Goal: Task Accomplishment & Management: Manage account settings

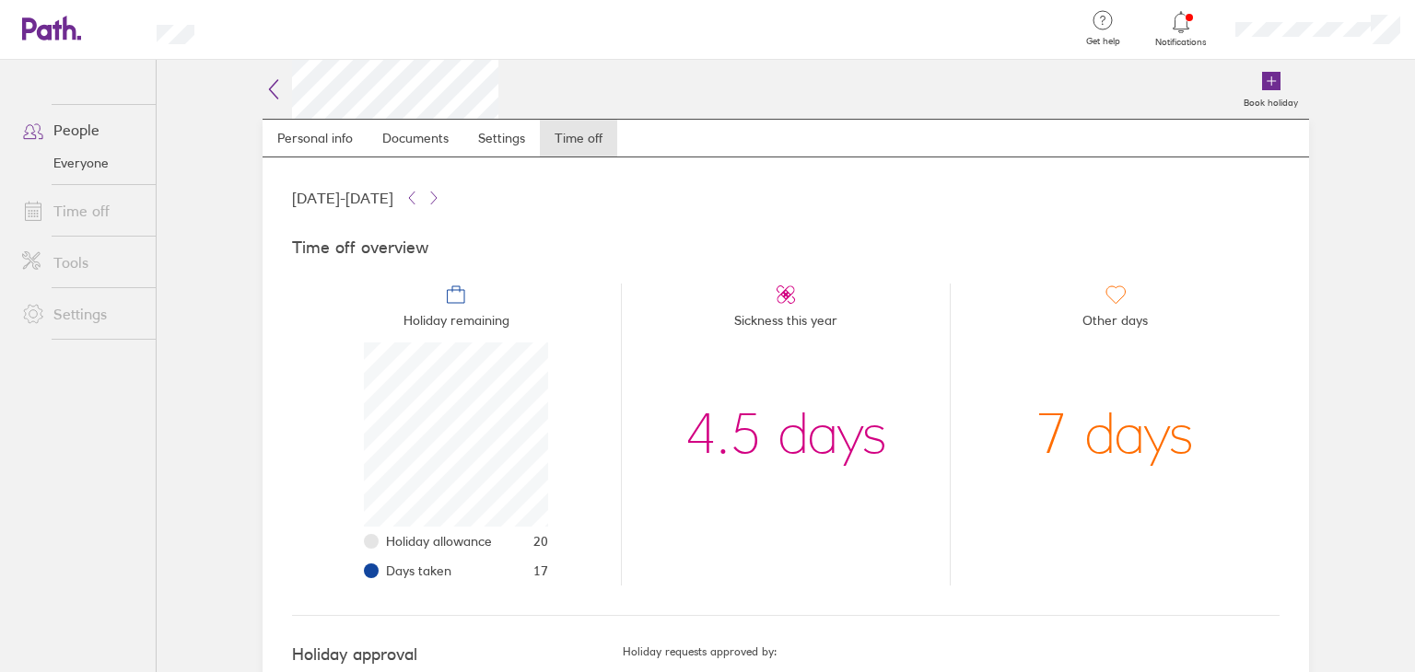
scroll to position [184, 184]
click at [408, 137] on link "Documents" at bounding box center [415, 138] width 96 height 37
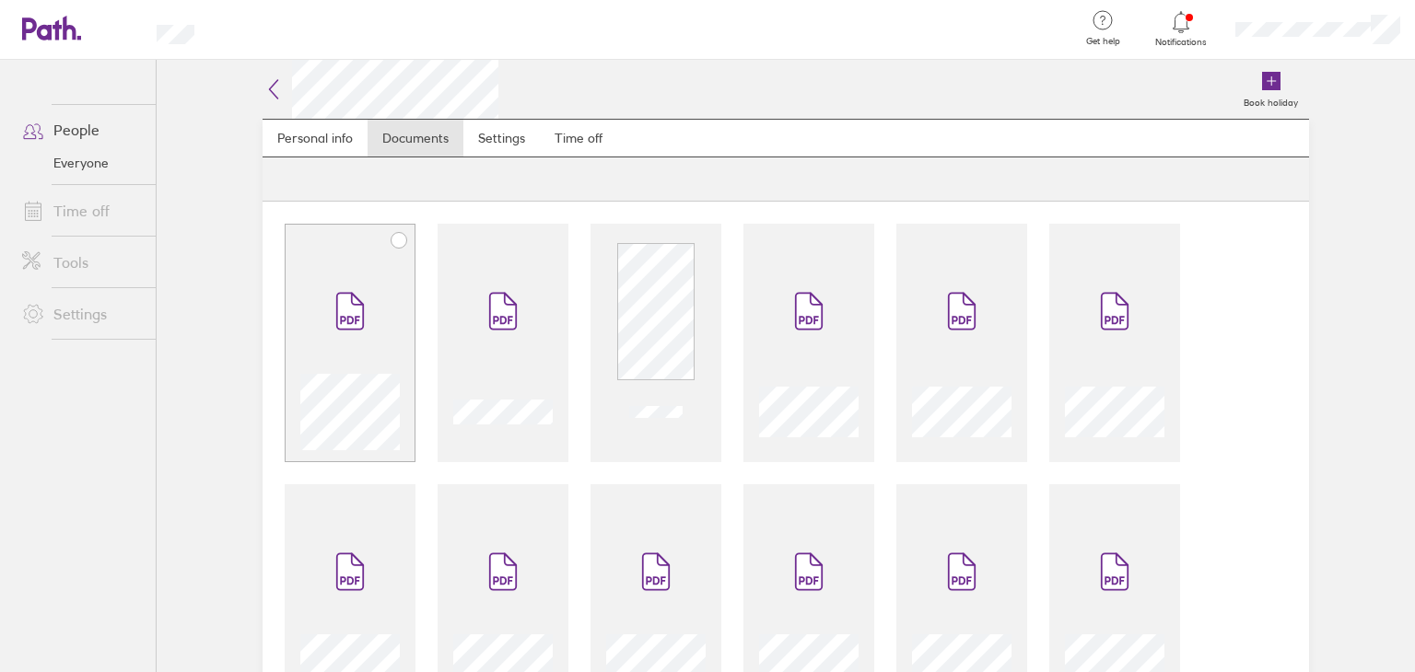
click at [393, 240] on icon at bounding box center [398, 240] width 15 height 15
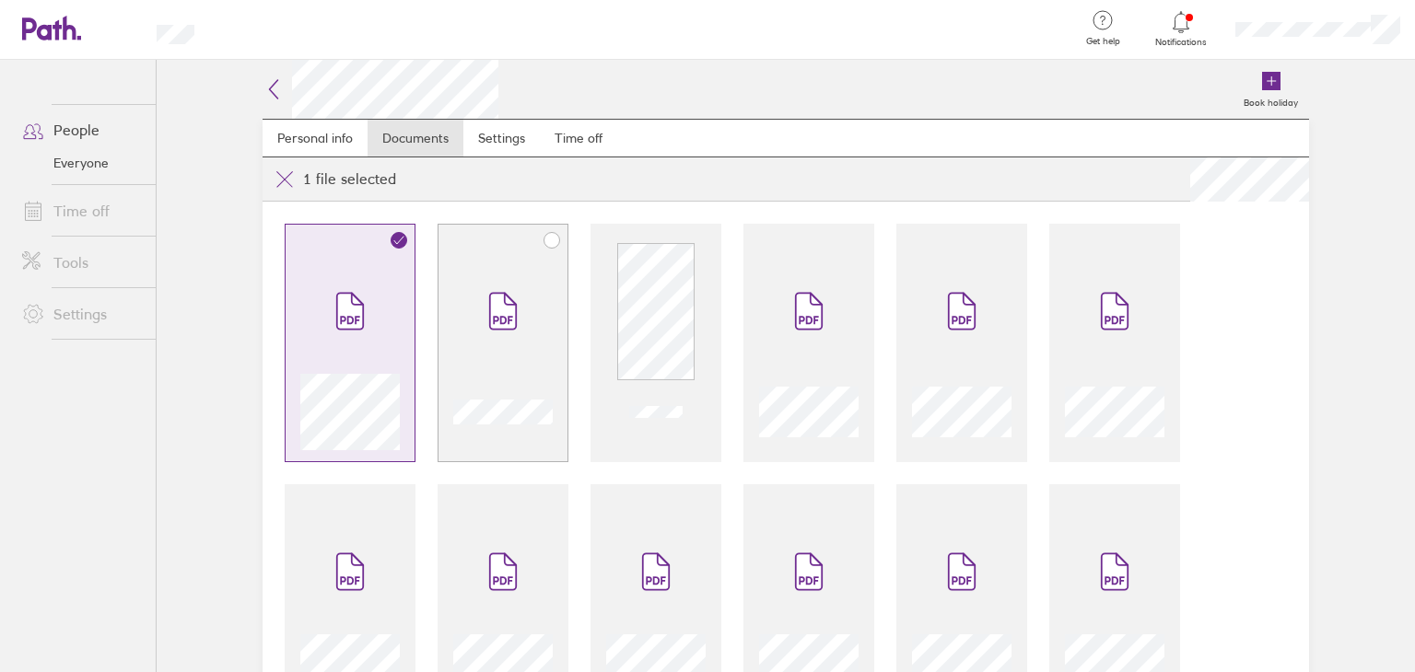
click at [544, 236] on icon at bounding box center [551, 240] width 15 height 15
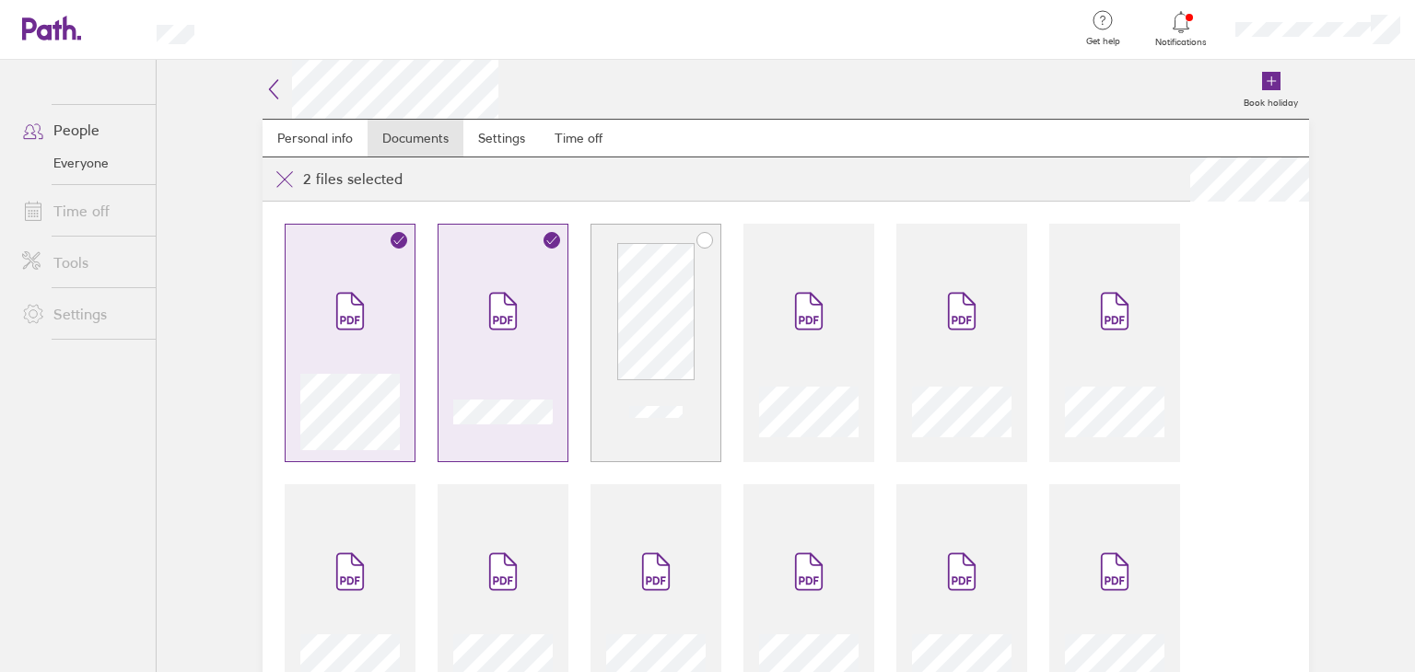
click at [702, 239] on icon at bounding box center [704, 240] width 15 height 15
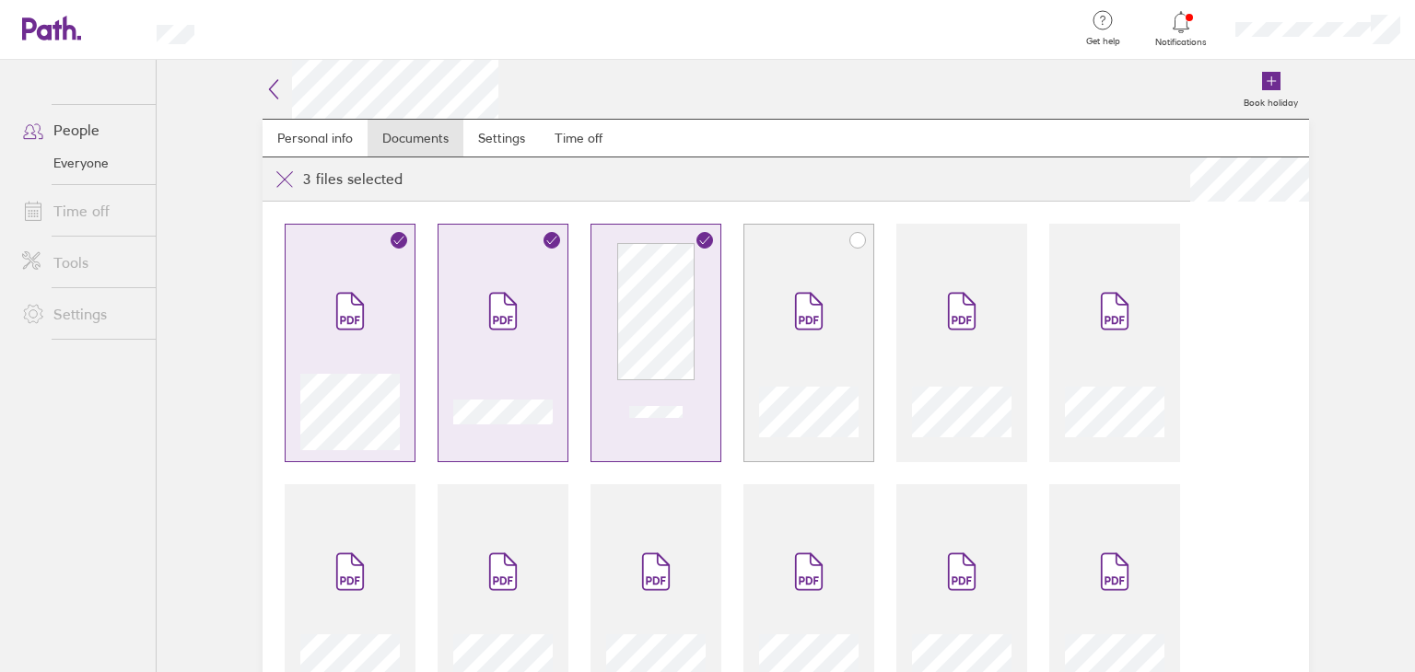
click at [851, 237] on icon at bounding box center [857, 240] width 15 height 15
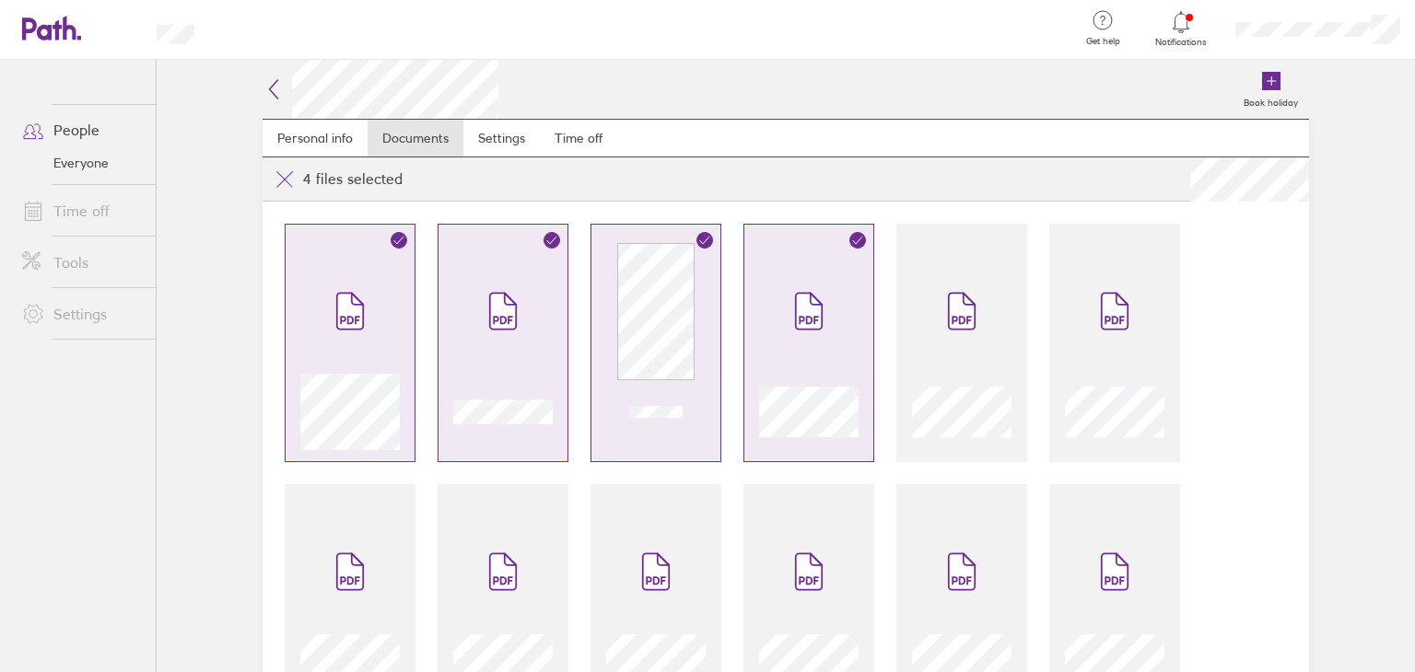
drag, startPoint x: 1017, startPoint y: 235, endPoint x: 1025, endPoint y: 239, distance: 9.5
click at [1016, 235] on div at bounding box center [961, 343] width 131 height 239
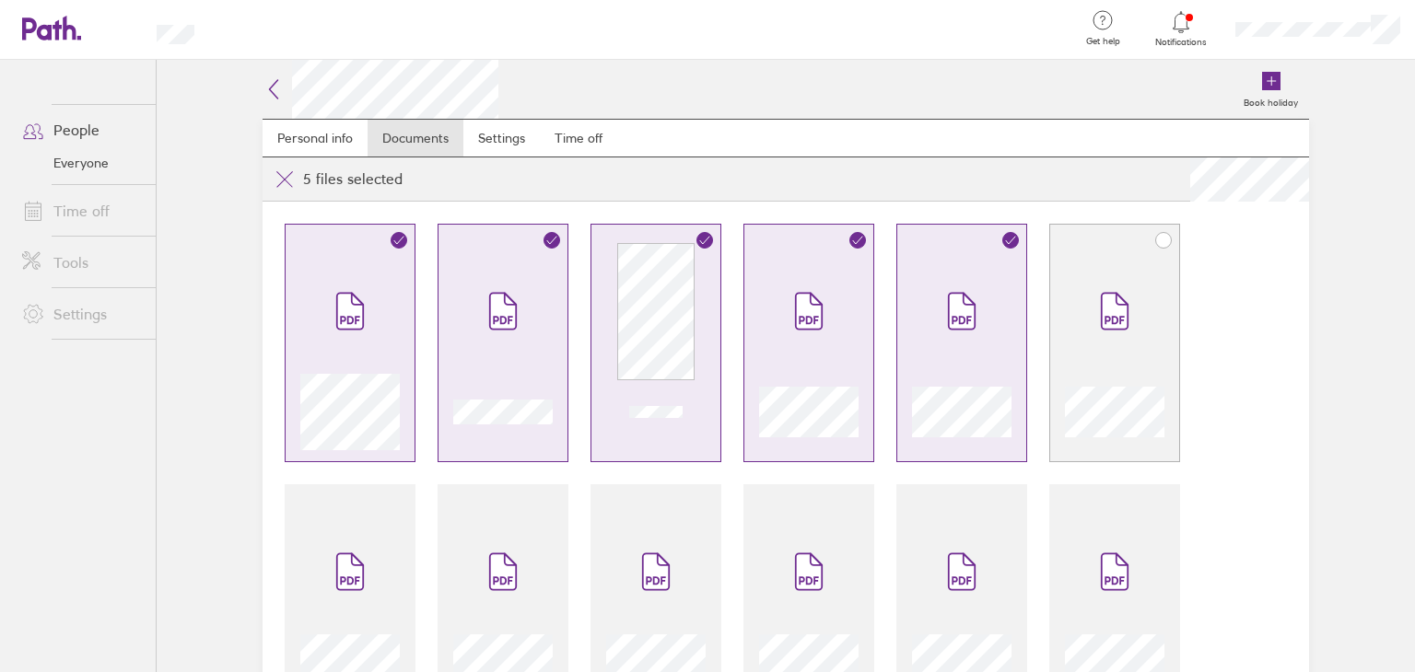
click at [1158, 240] on icon at bounding box center [1163, 240] width 15 height 15
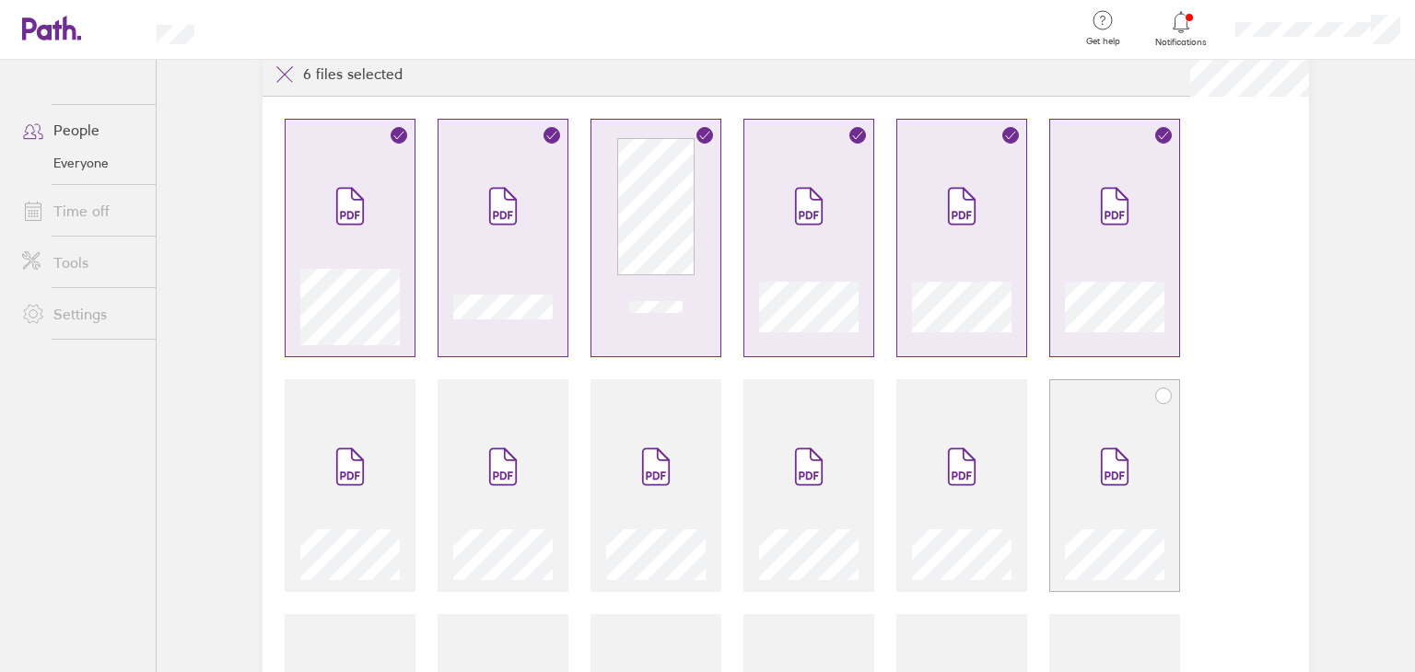
scroll to position [184, 0]
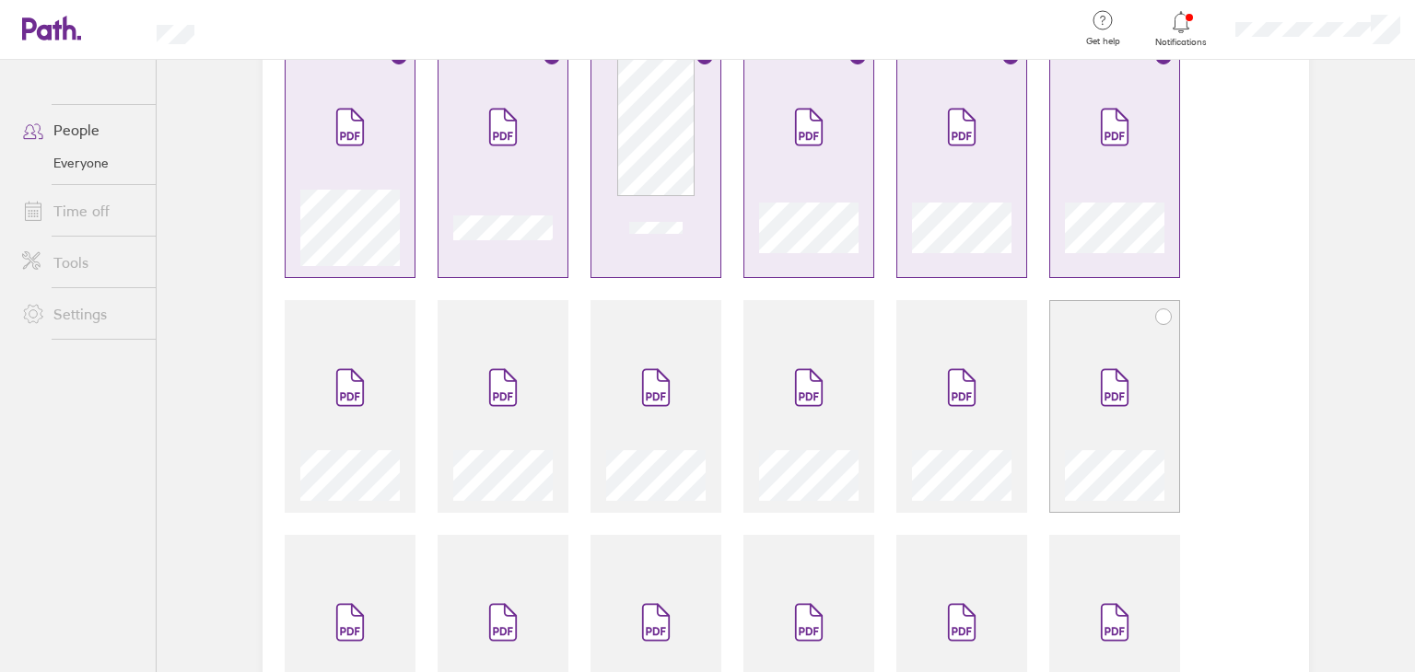
click at [1156, 317] on icon at bounding box center [1163, 316] width 15 height 15
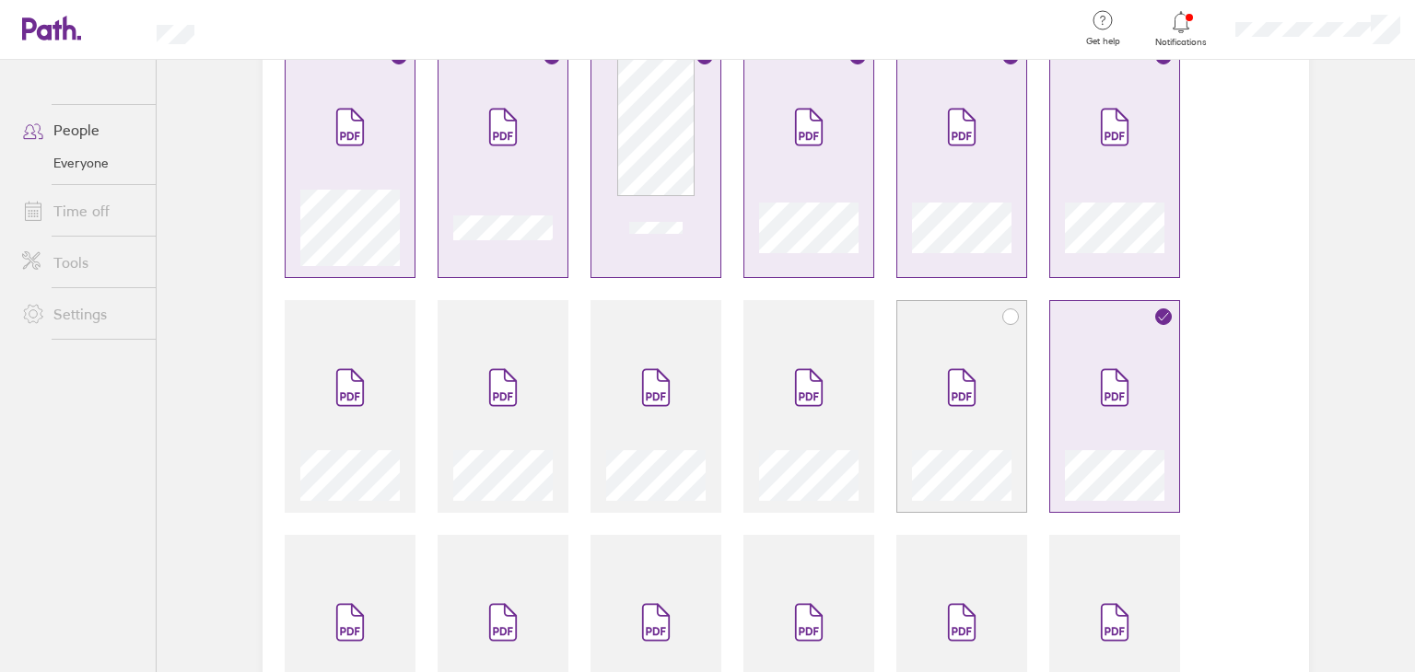
click at [1007, 335] on div at bounding box center [961, 406] width 131 height 213
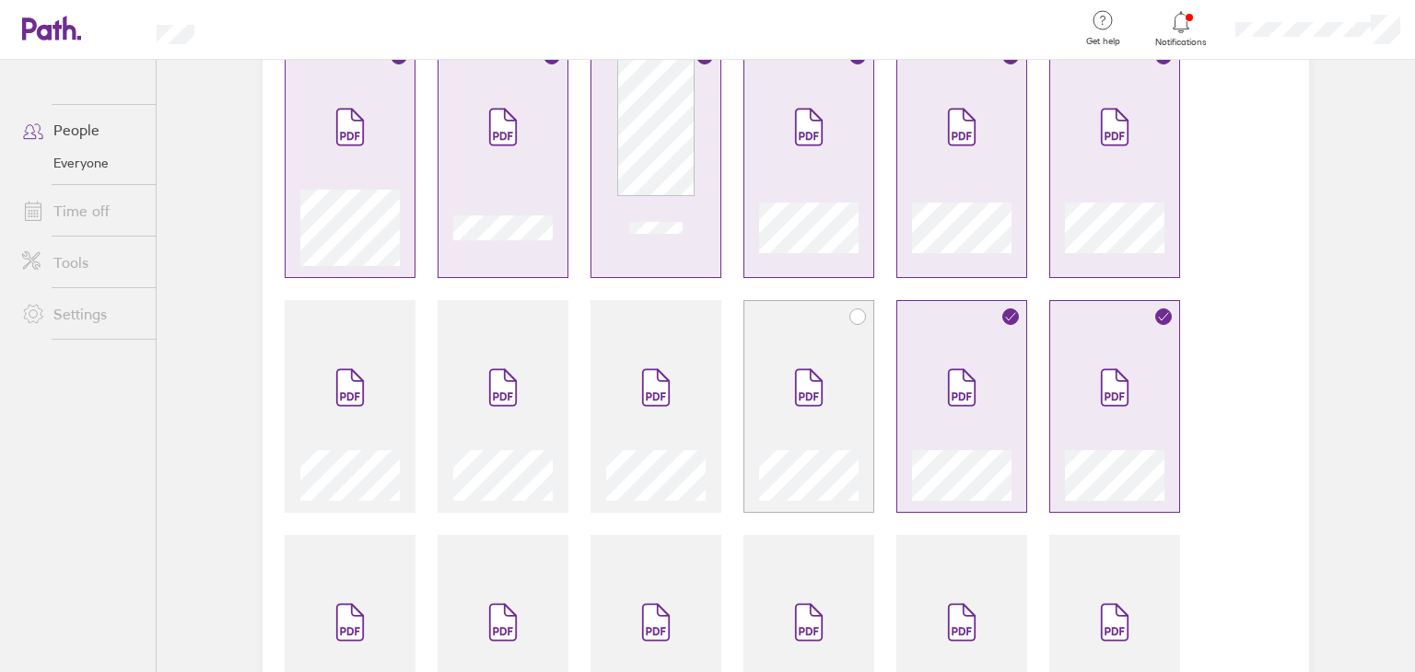
drag, startPoint x: 783, startPoint y: 369, endPoint x: 763, endPoint y: 369, distance: 20.3
click at [781, 369] on span at bounding box center [808, 387] width 77 height 111
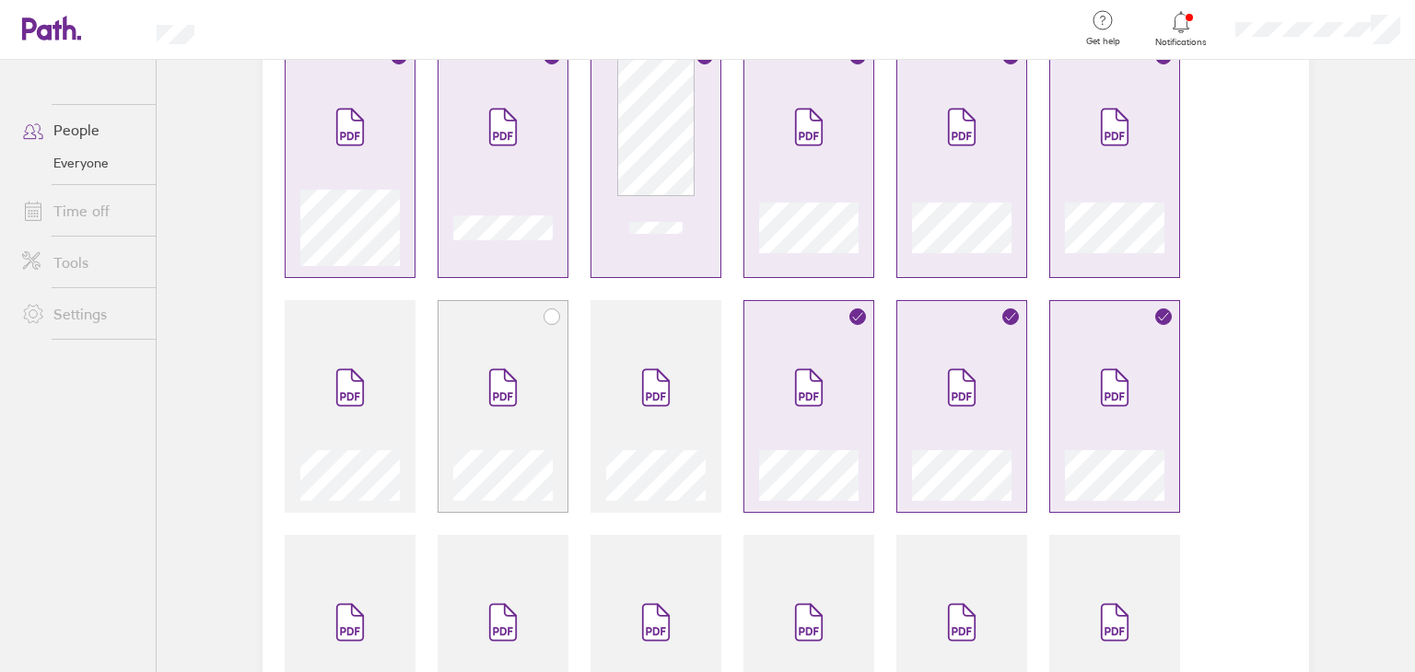
drag, startPoint x: 624, startPoint y: 379, endPoint x: 491, endPoint y: 379, distance: 132.6
click at [619, 379] on span at bounding box center [655, 387] width 77 height 111
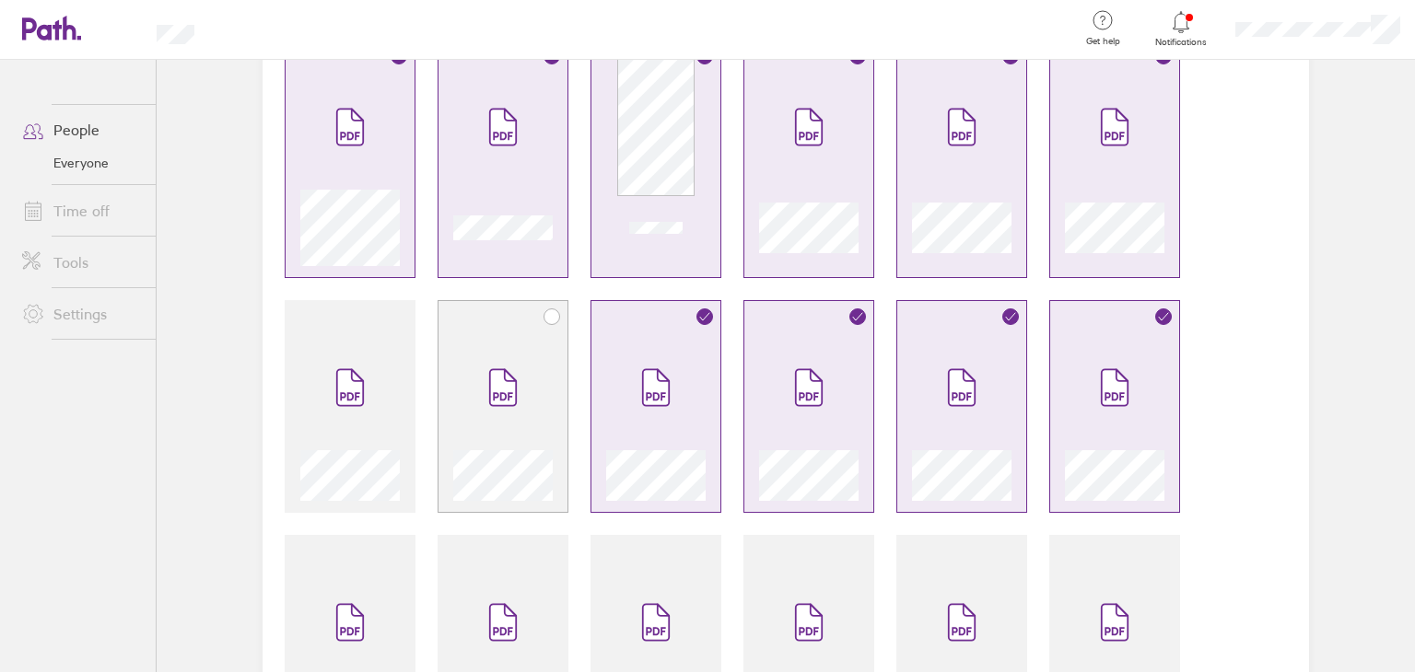
click at [464, 377] on span at bounding box center [502, 387] width 77 height 111
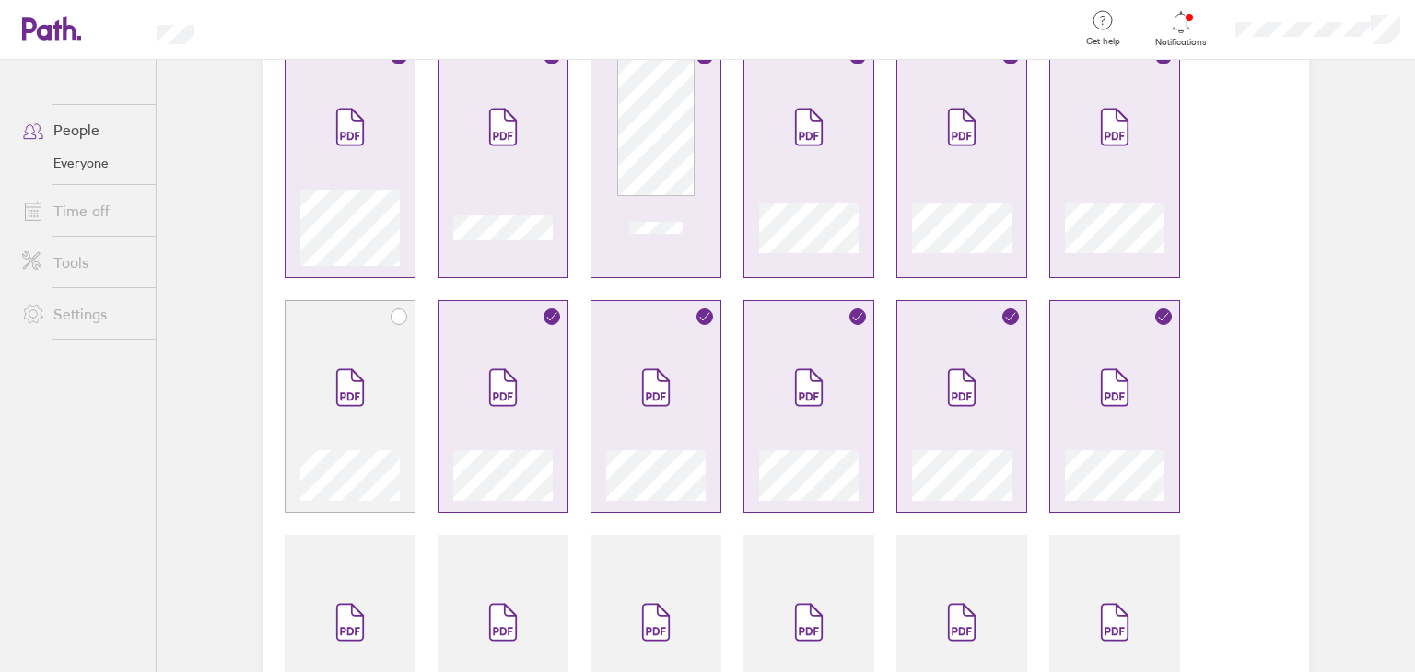
click at [376, 376] on span at bounding box center [349, 387] width 77 height 111
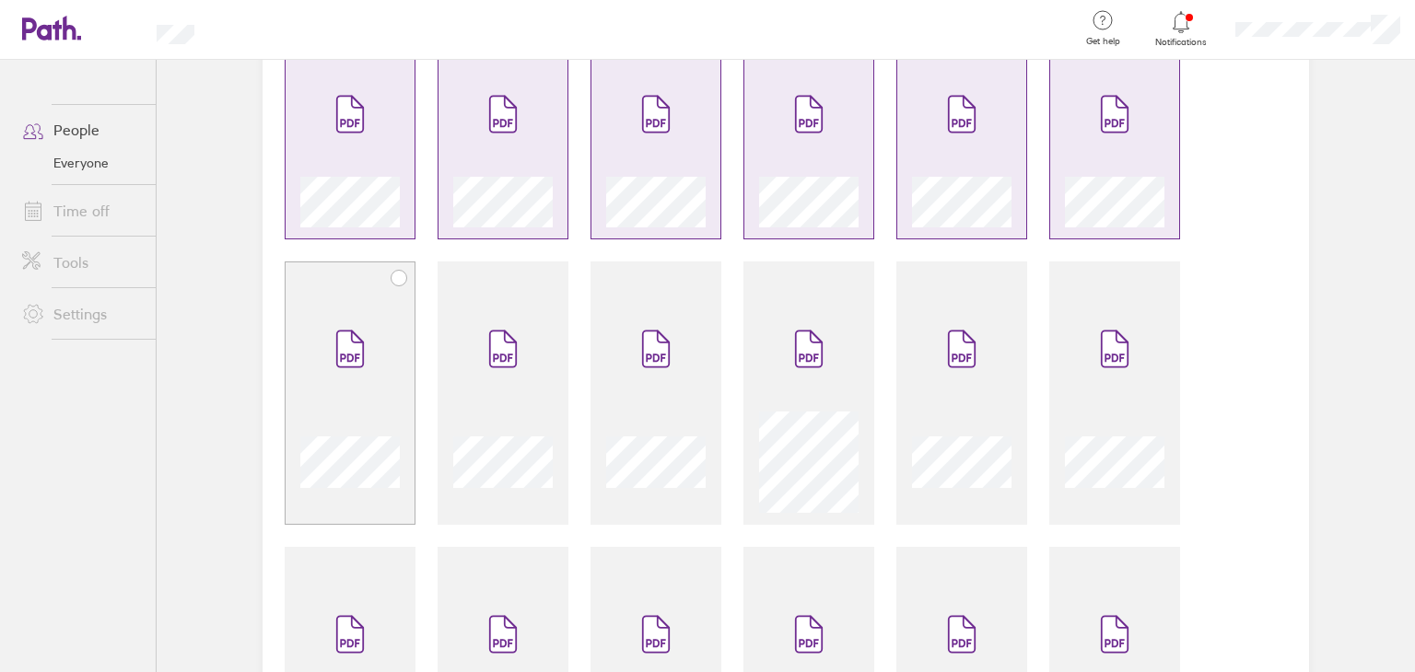
scroll to position [461, 0]
click at [357, 377] on span at bounding box center [349, 346] width 77 height 111
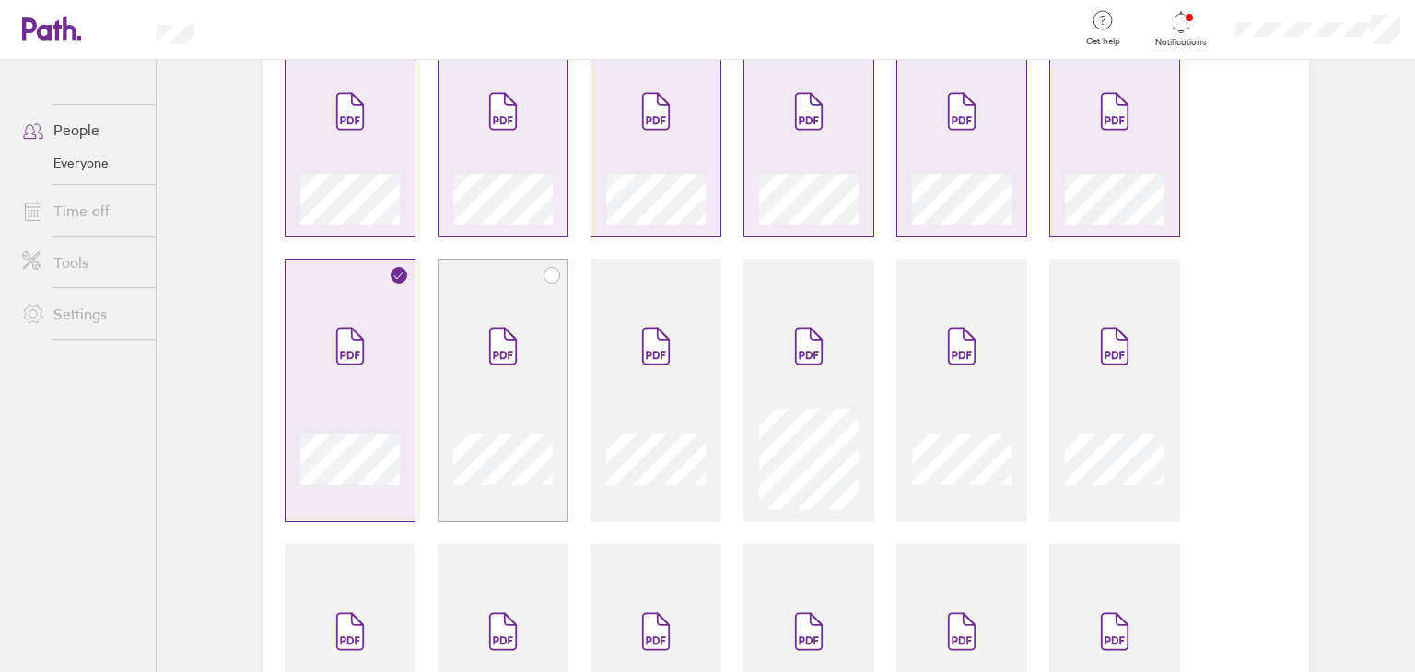
click at [477, 364] on span at bounding box center [502, 346] width 77 height 111
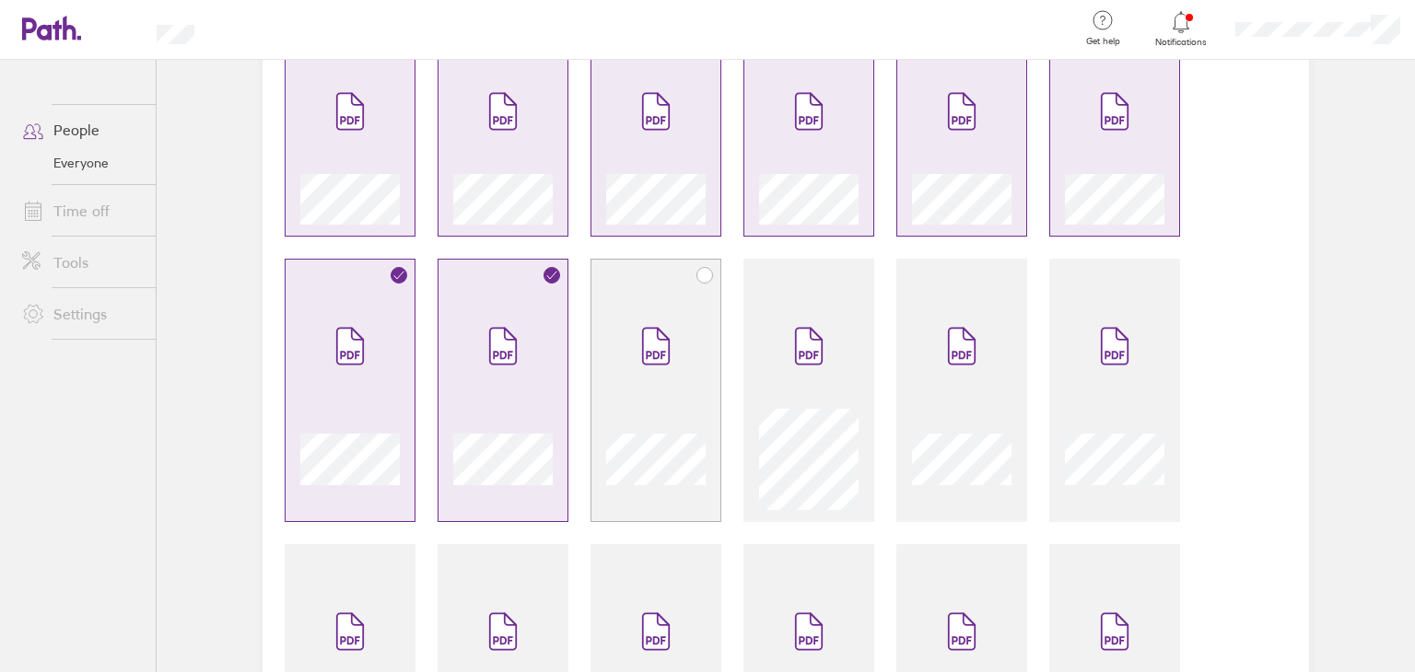
click at [666, 362] on span at bounding box center [655, 346] width 77 height 111
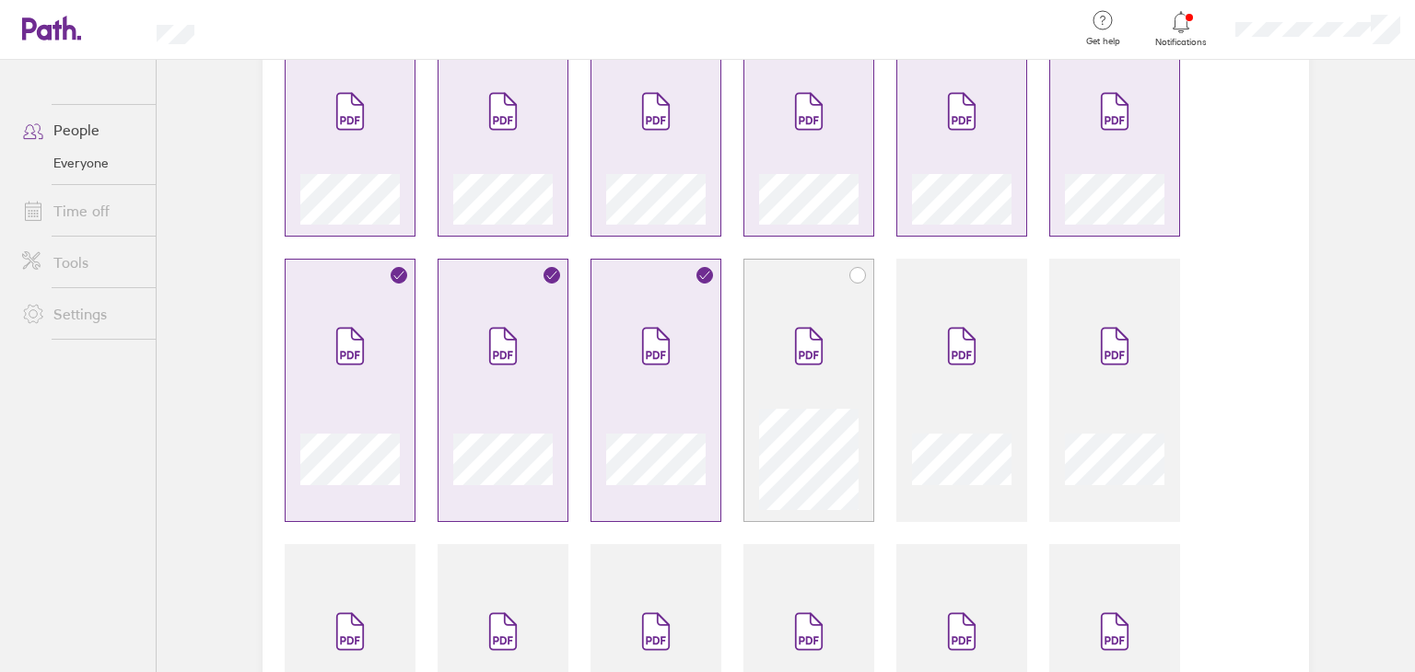
click at [803, 367] on span at bounding box center [808, 346] width 77 height 111
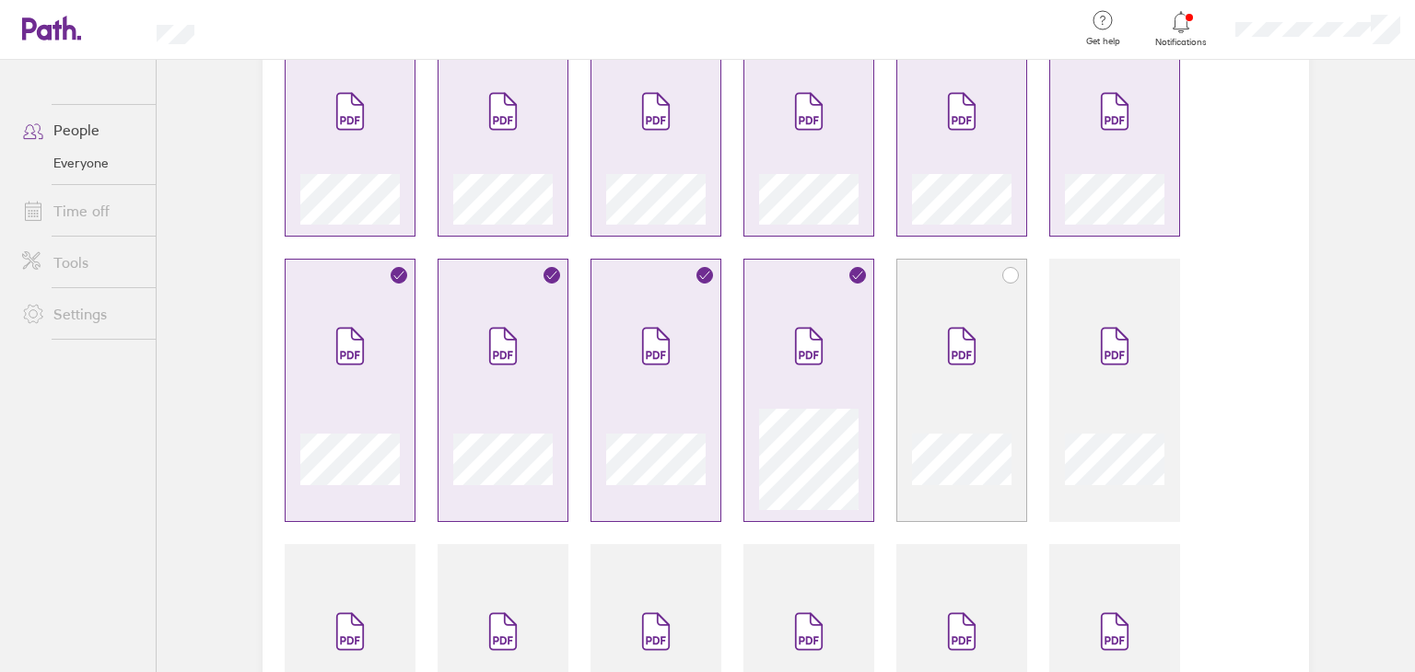
click at [914, 376] on div at bounding box center [961, 400] width 99 height 219
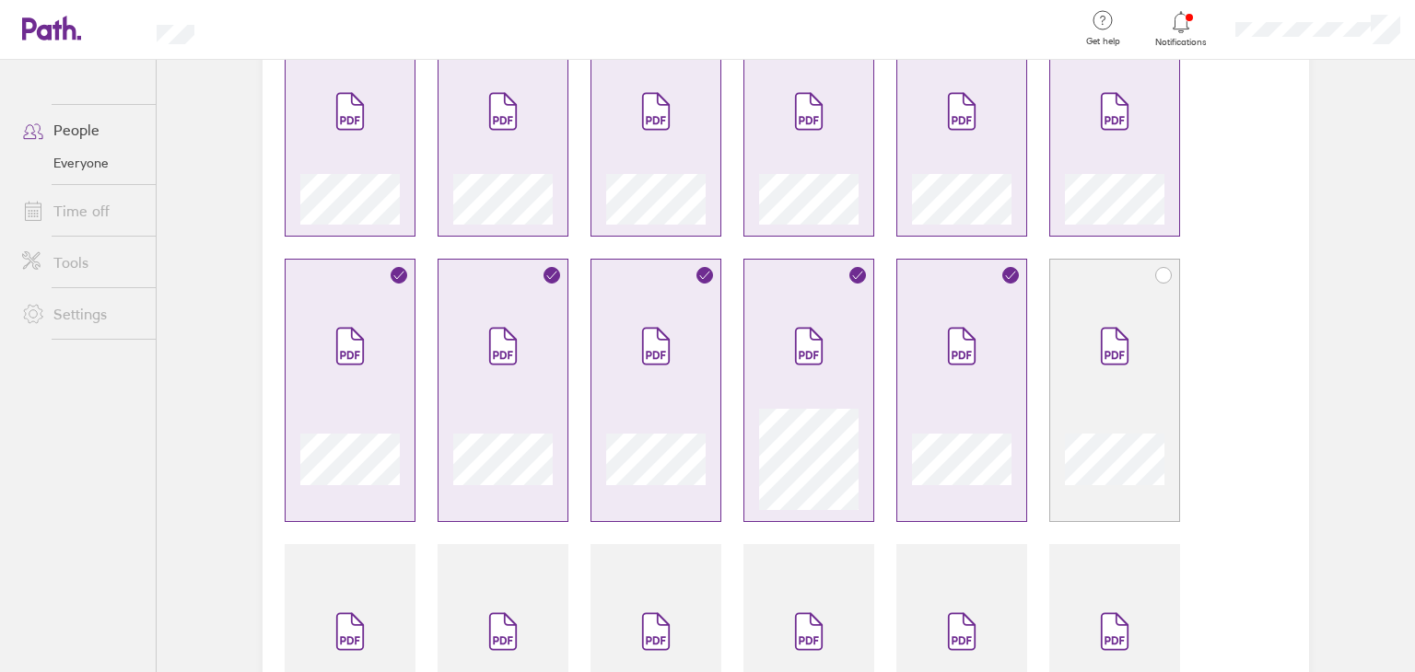
drag, startPoint x: 1143, startPoint y: 381, endPoint x: 1169, endPoint y: 482, distance: 103.6
click at [1143, 382] on span at bounding box center [1114, 346] width 77 height 111
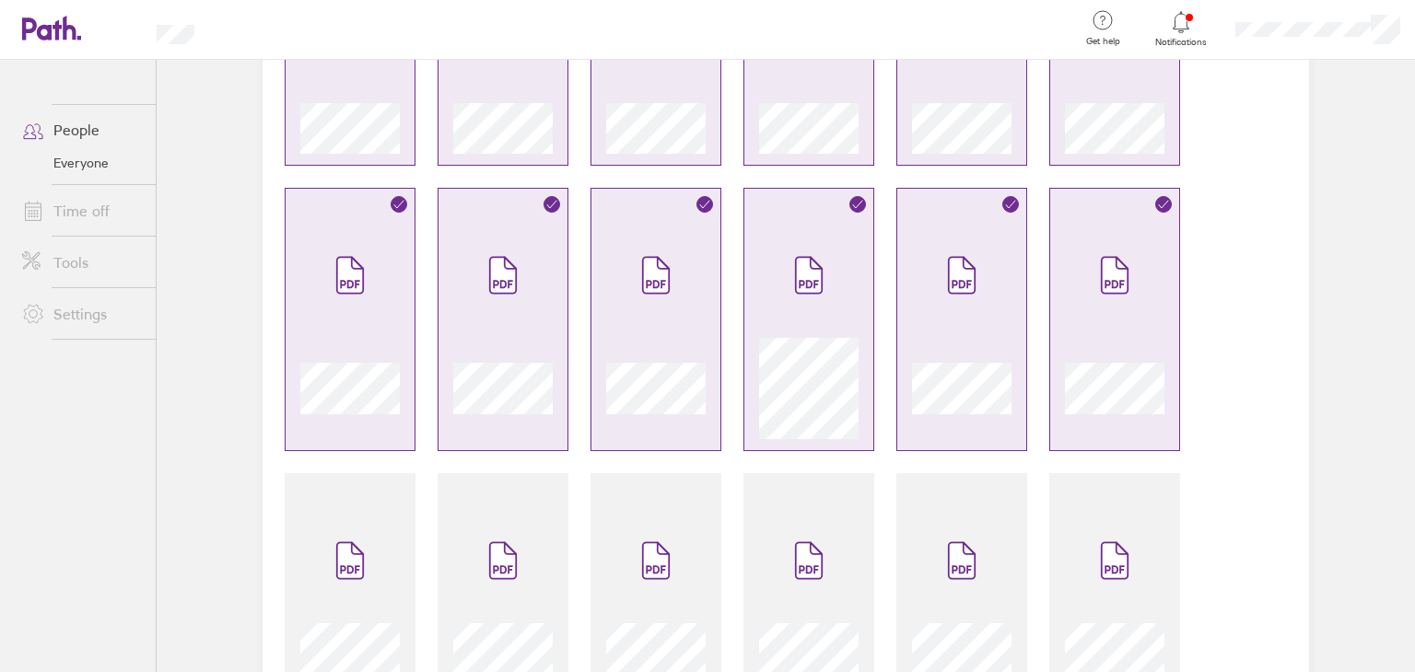
scroll to position [737, 0]
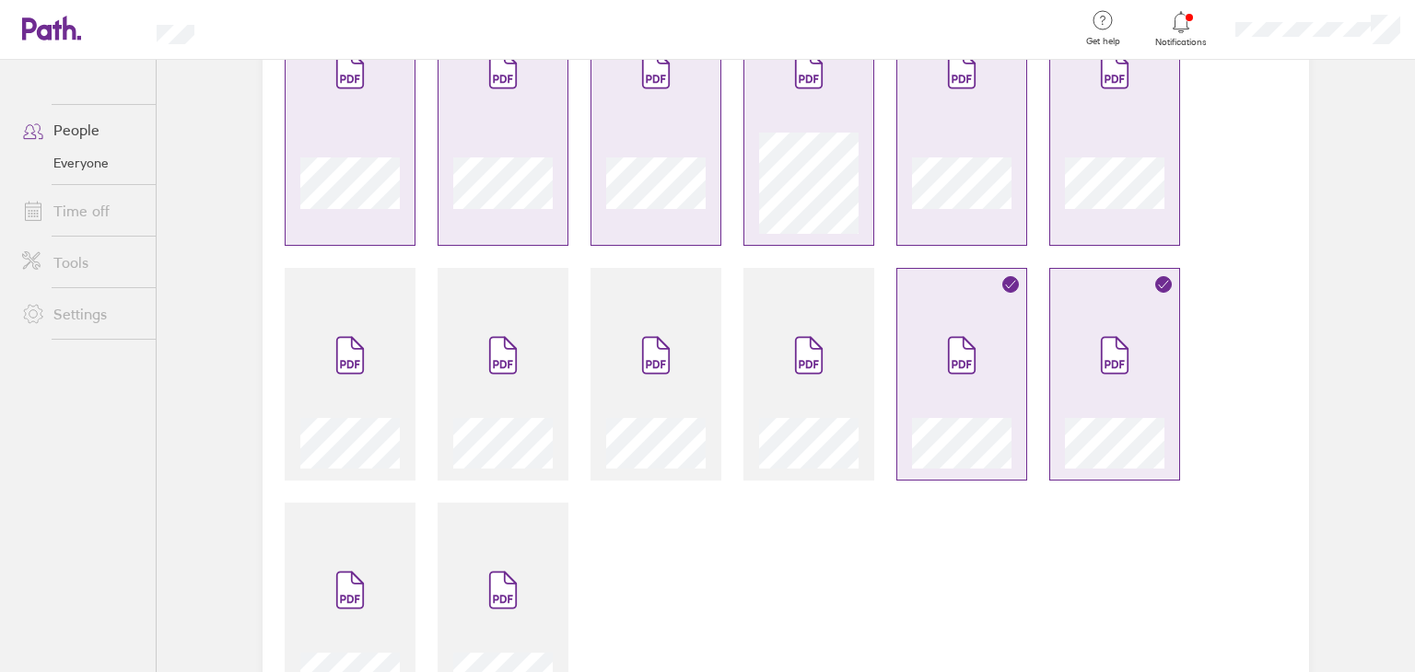
drag, startPoint x: 723, startPoint y: 418, endPoint x: 572, endPoint y: 417, distance: 151.0
click at [718, 418] on div at bounding box center [785, 101] width 1046 height 1273
click at [777, 385] on span at bounding box center [808, 355] width 77 height 111
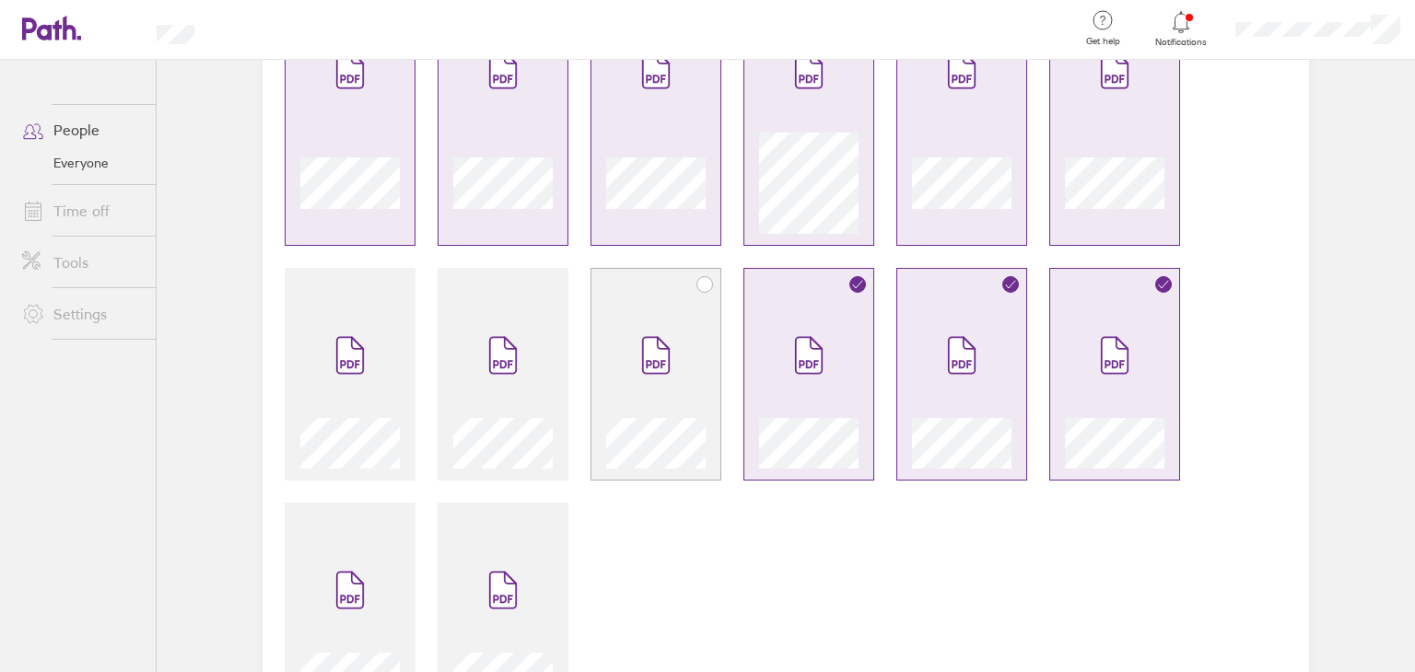
click at [662, 385] on span at bounding box center [655, 355] width 77 height 111
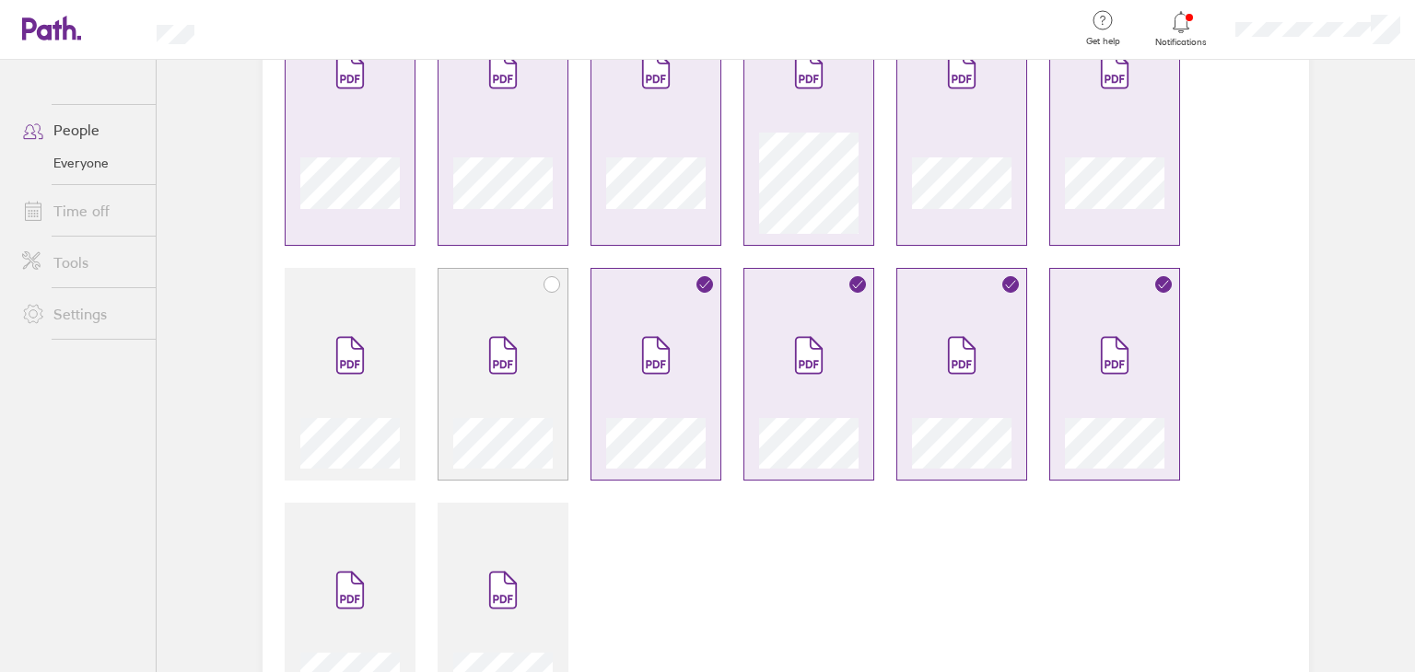
click at [472, 374] on span at bounding box center [502, 355] width 77 height 111
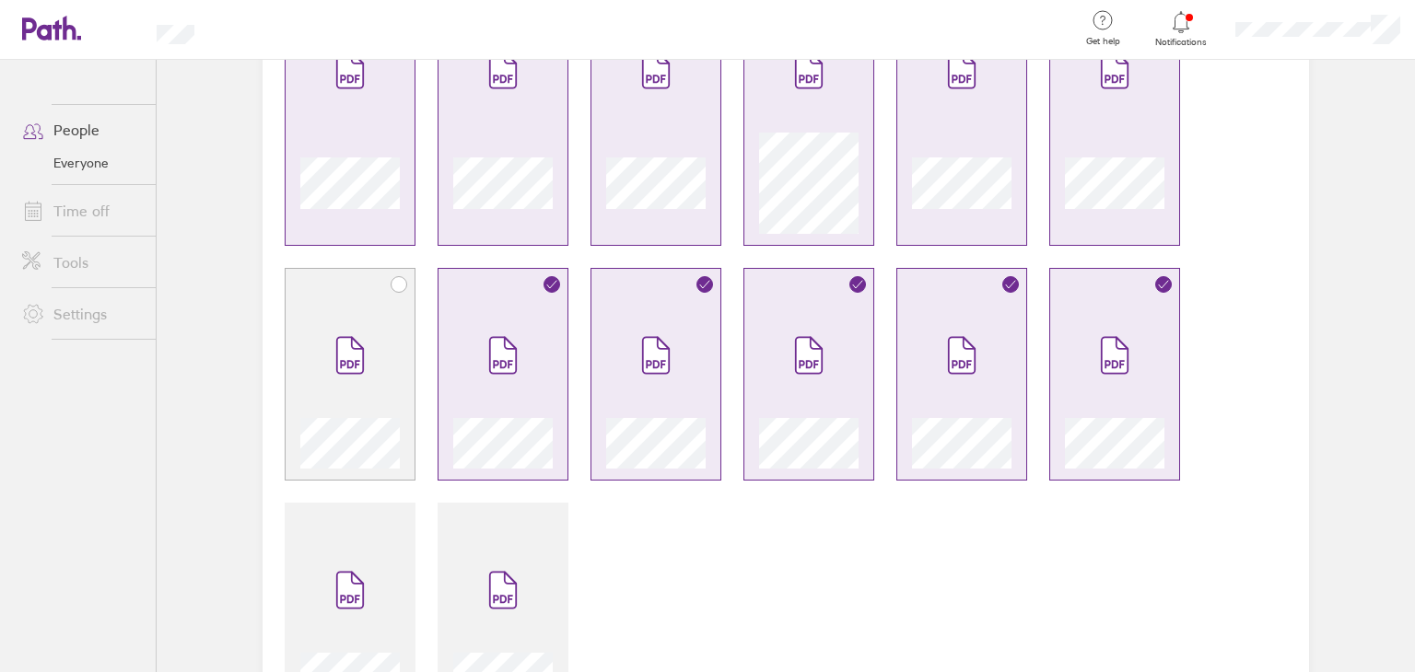
click at [340, 369] on icon at bounding box center [350, 356] width 26 height 36
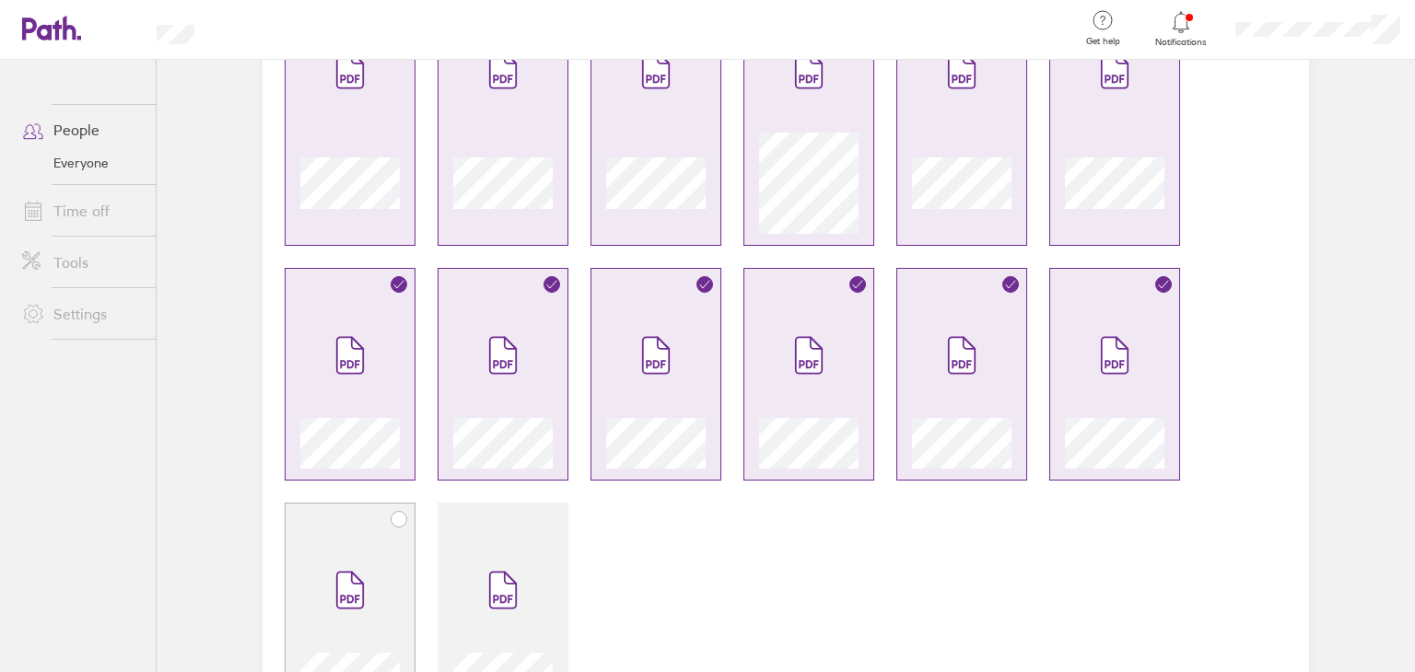
click at [330, 527] on div at bounding box center [350, 609] width 131 height 213
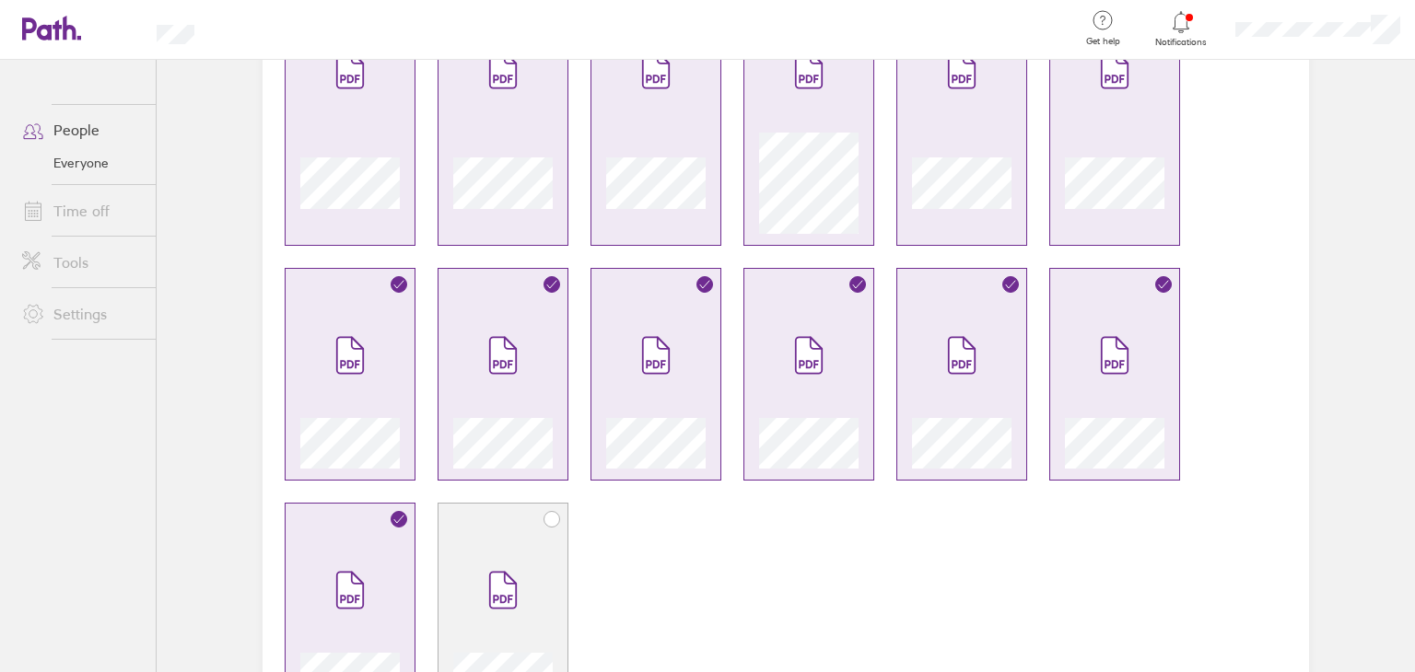
click at [479, 566] on span at bounding box center [502, 590] width 77 height 111
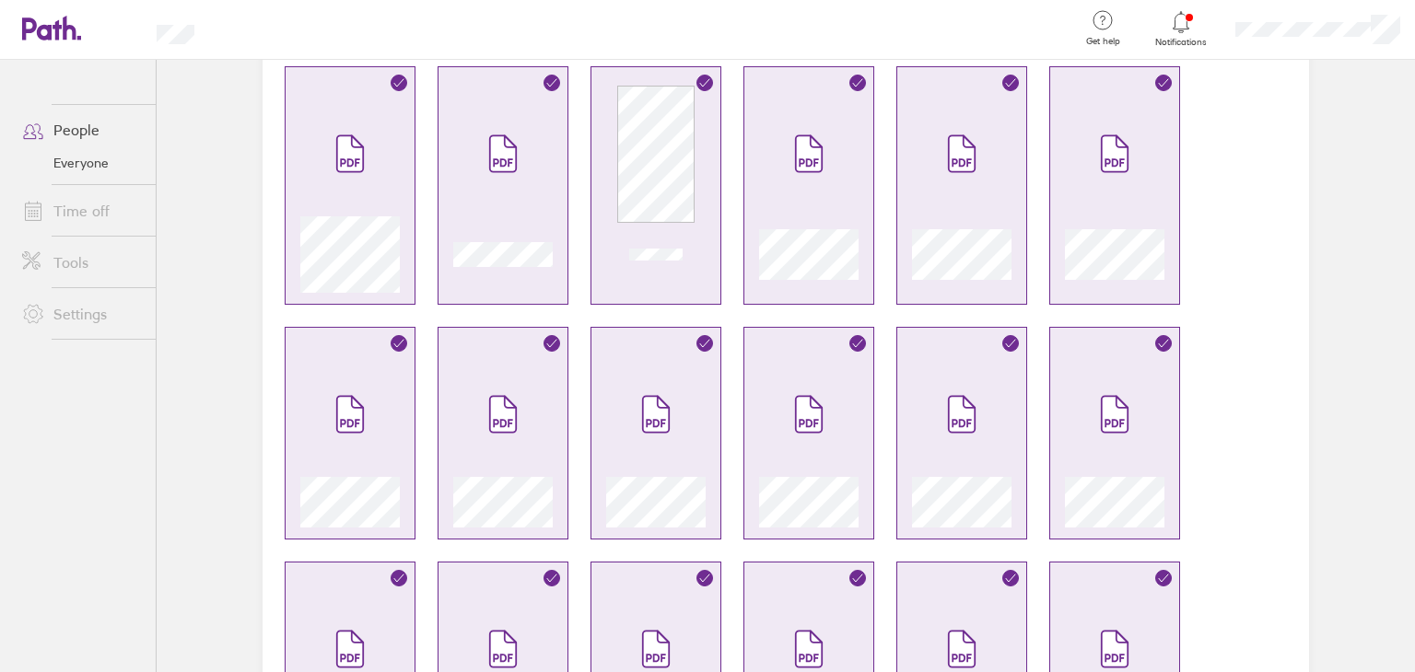
scroll to position [0, 0]
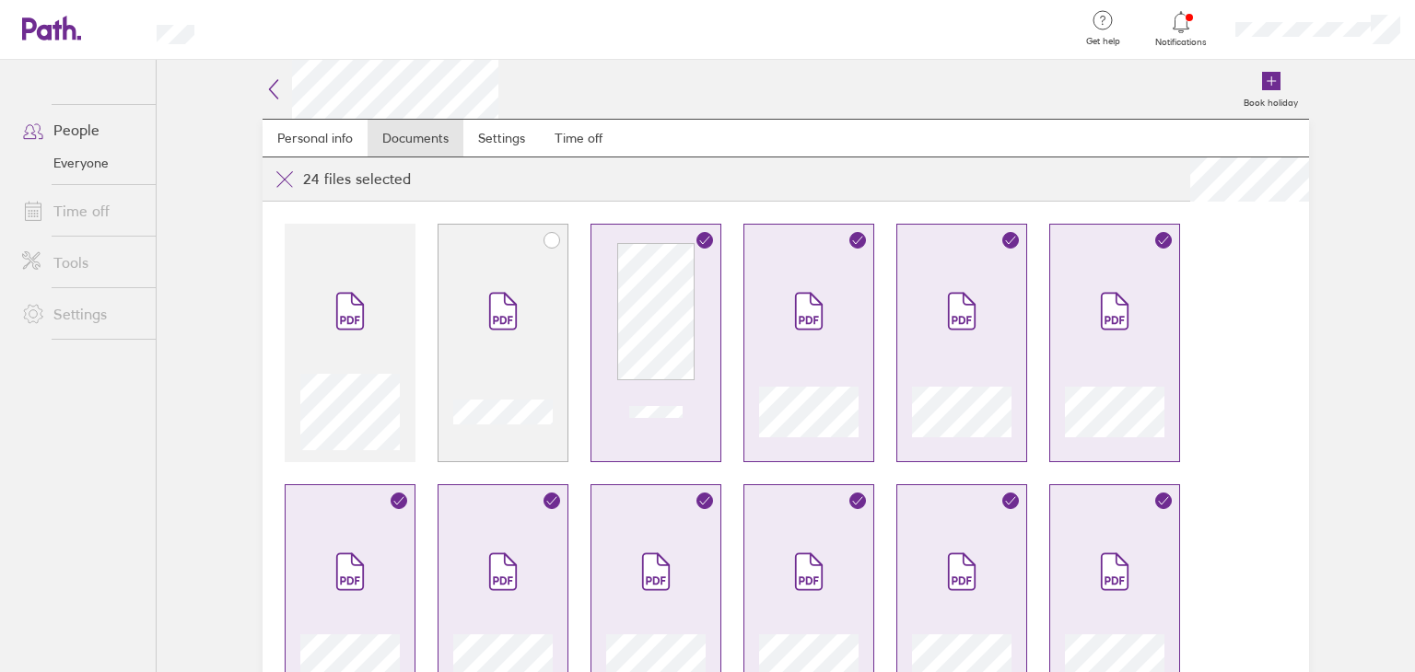
click at [473, 371] on div at bounding box center [502, 409] width 99 height 84
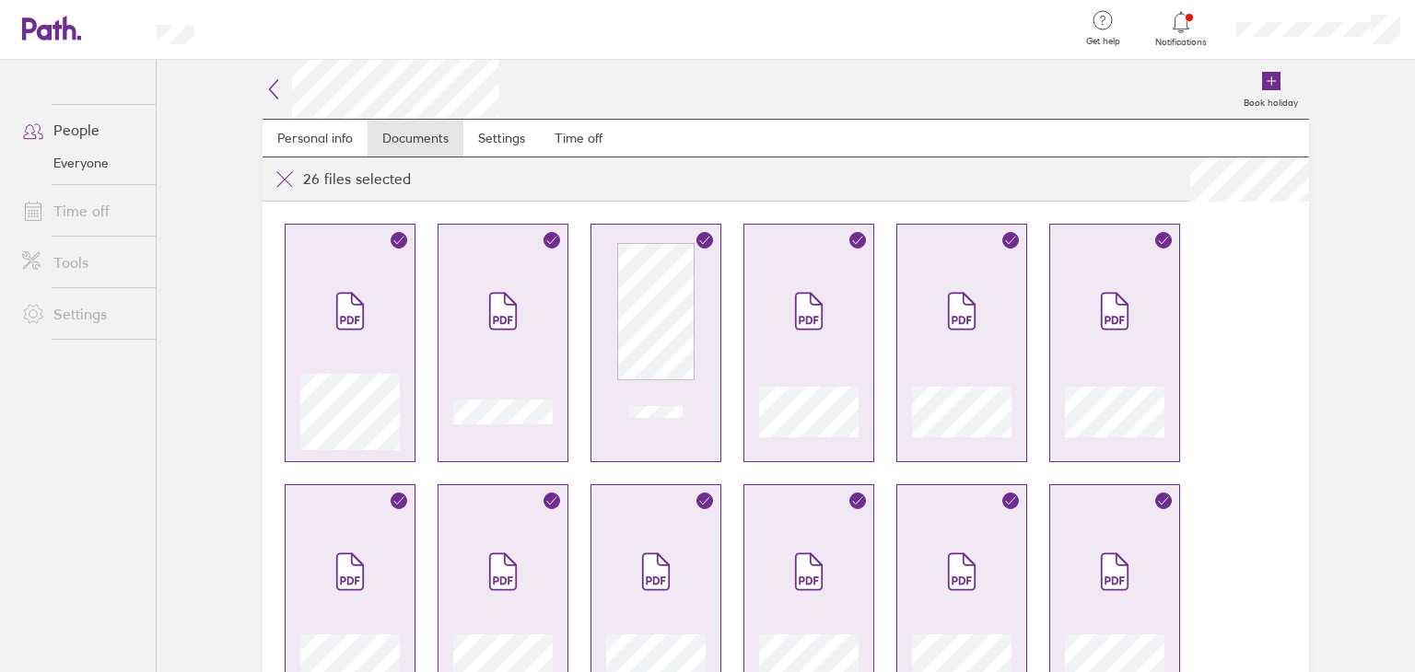
click at [453, 387] on div at bounding box center [502, 409] width 99 height 84
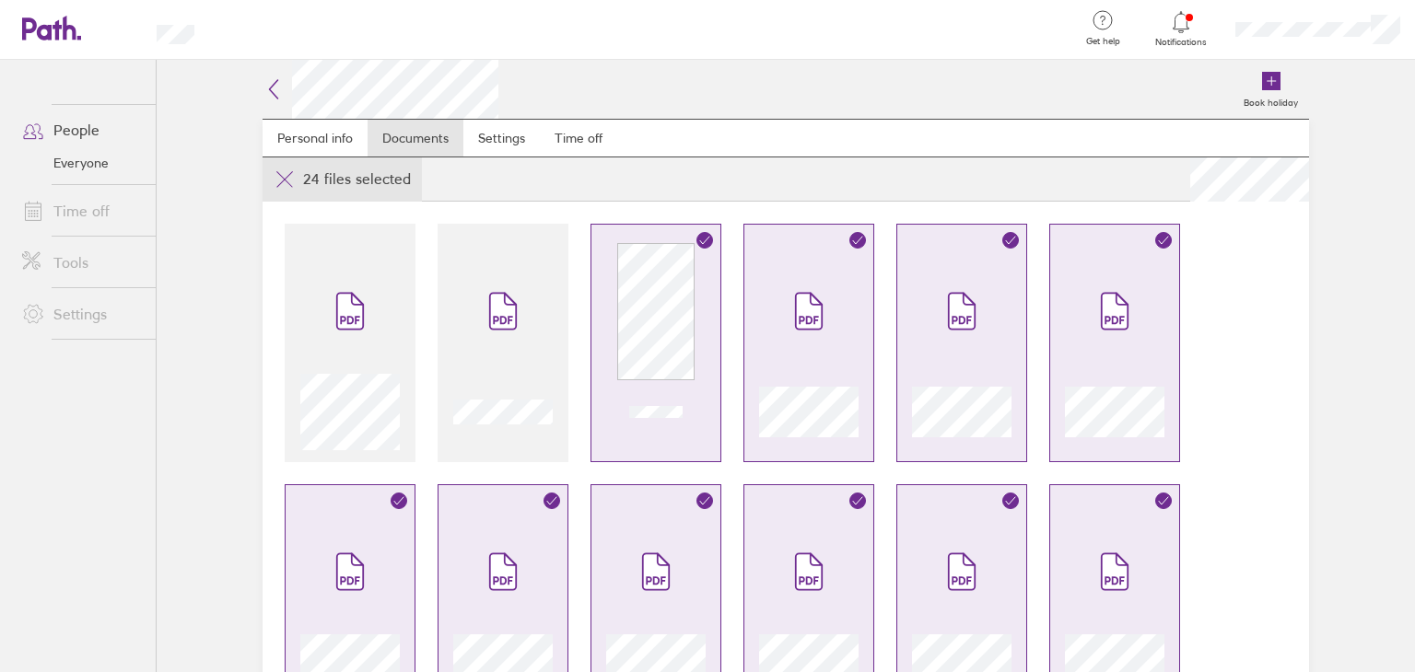
click at [274, 174] on icon at bounding box center [285, 180] width 22 height 22
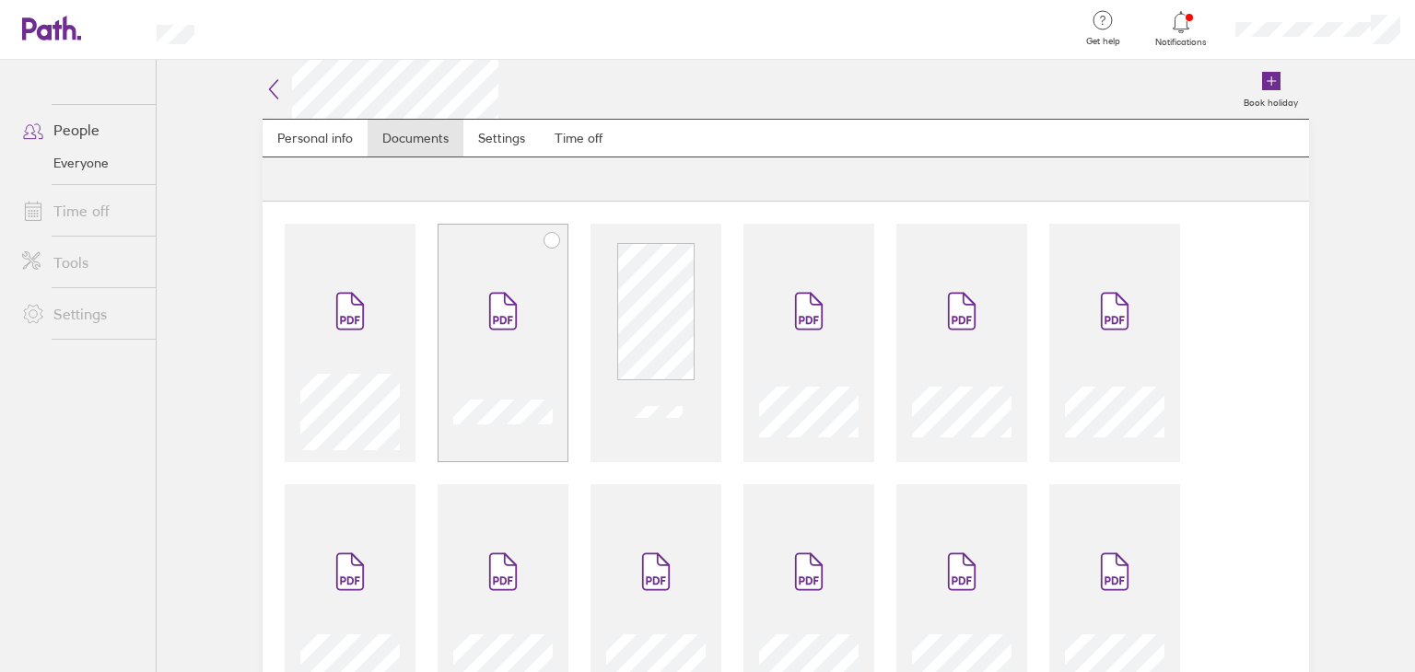
click at [483, 358] on span at bounding box center [502, 311] width 77 height 111
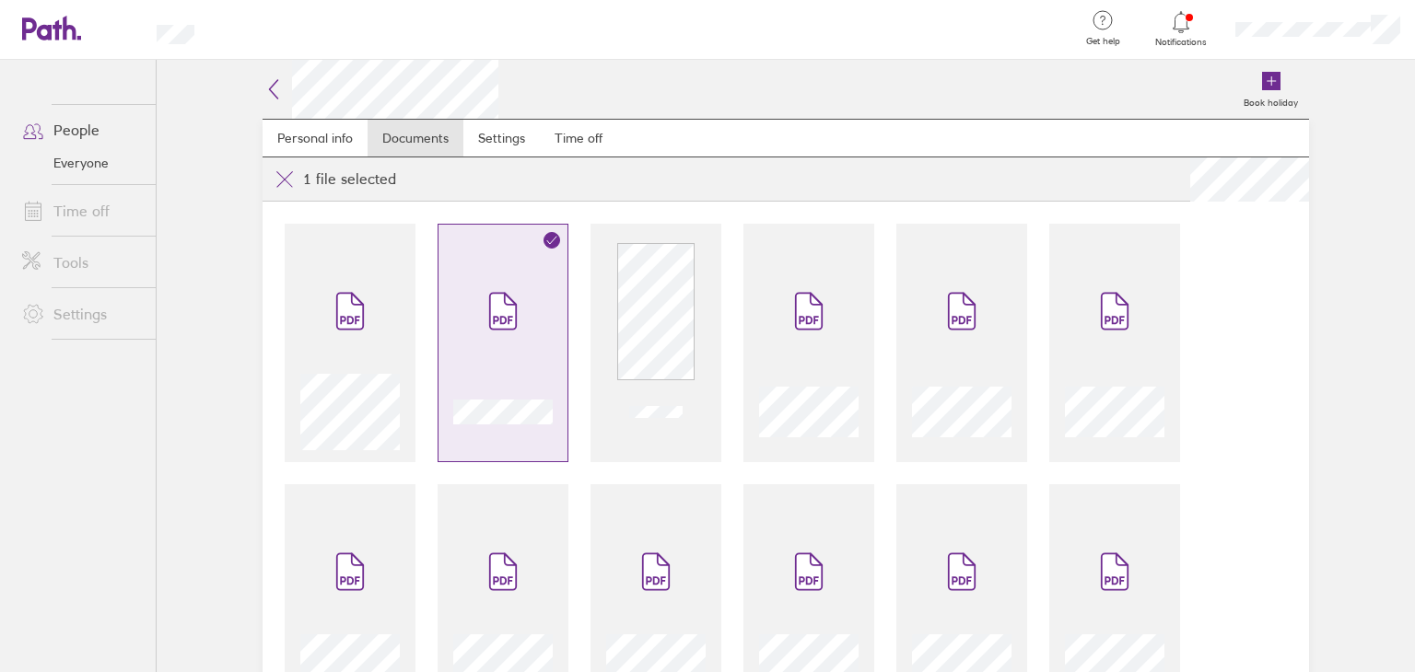
click at [518, 265] on span at bounding box center [502, 311] width 77 height 111
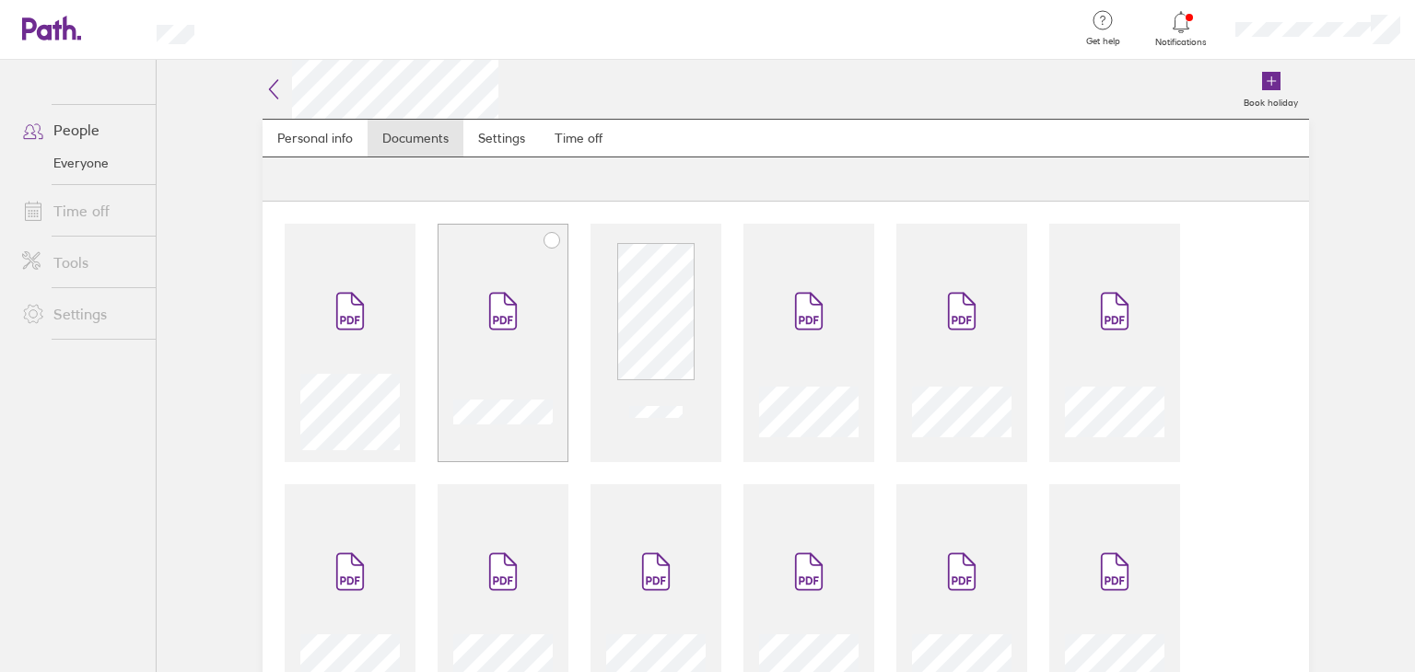
click at [484, 367] on div at bounding box center [502, 409] width 99 height 84
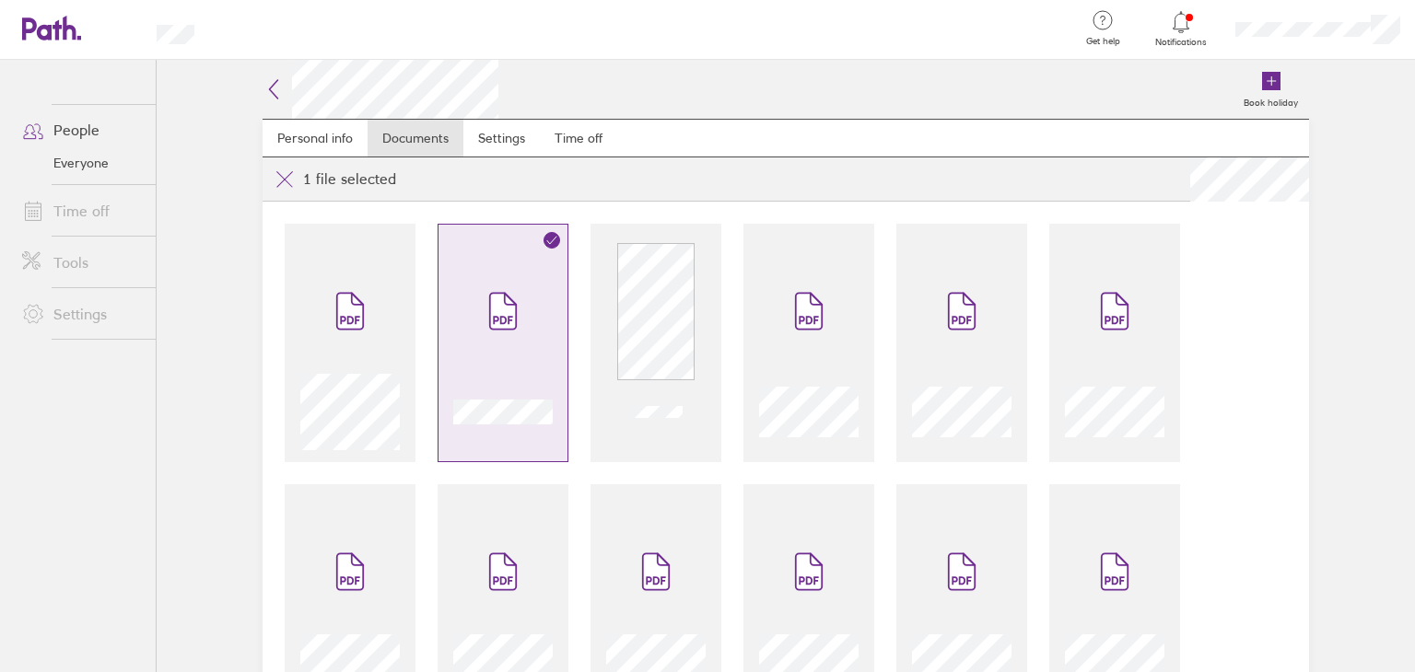
click at [484, 365] on span at bounding box center [502, 311] width 77 height 111
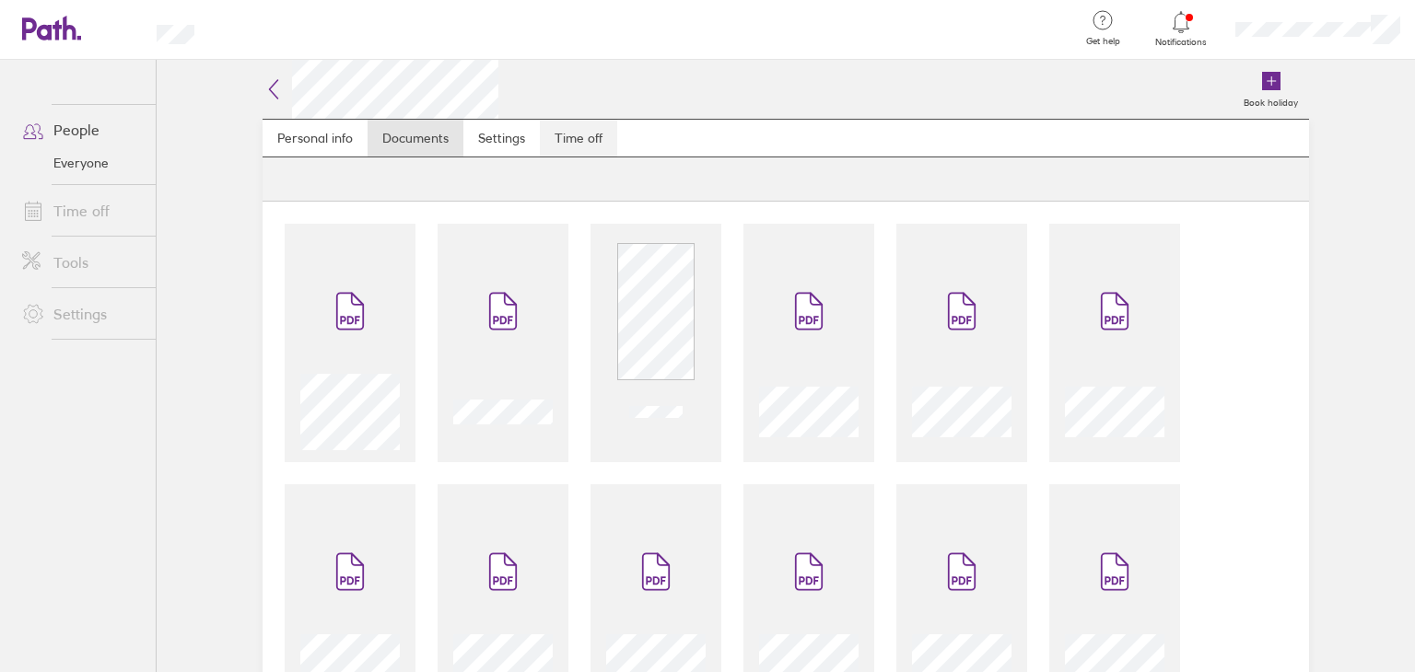
click at [589, 130] on link "Time off" at bounding box center [578, 138] width 77 height 37
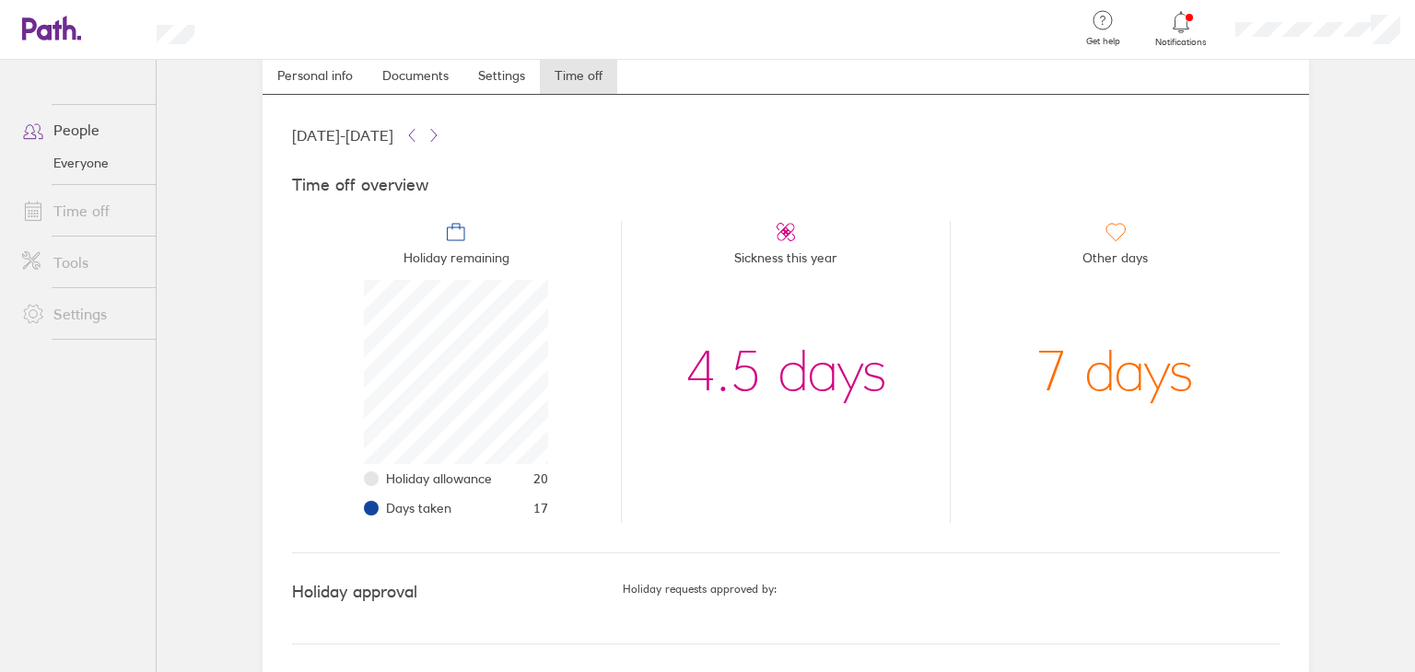
scroll to position [64, 0]
click at [368, 589] on h4 "Holiday approval" at bounding box center [457, 591] width 331 height 19
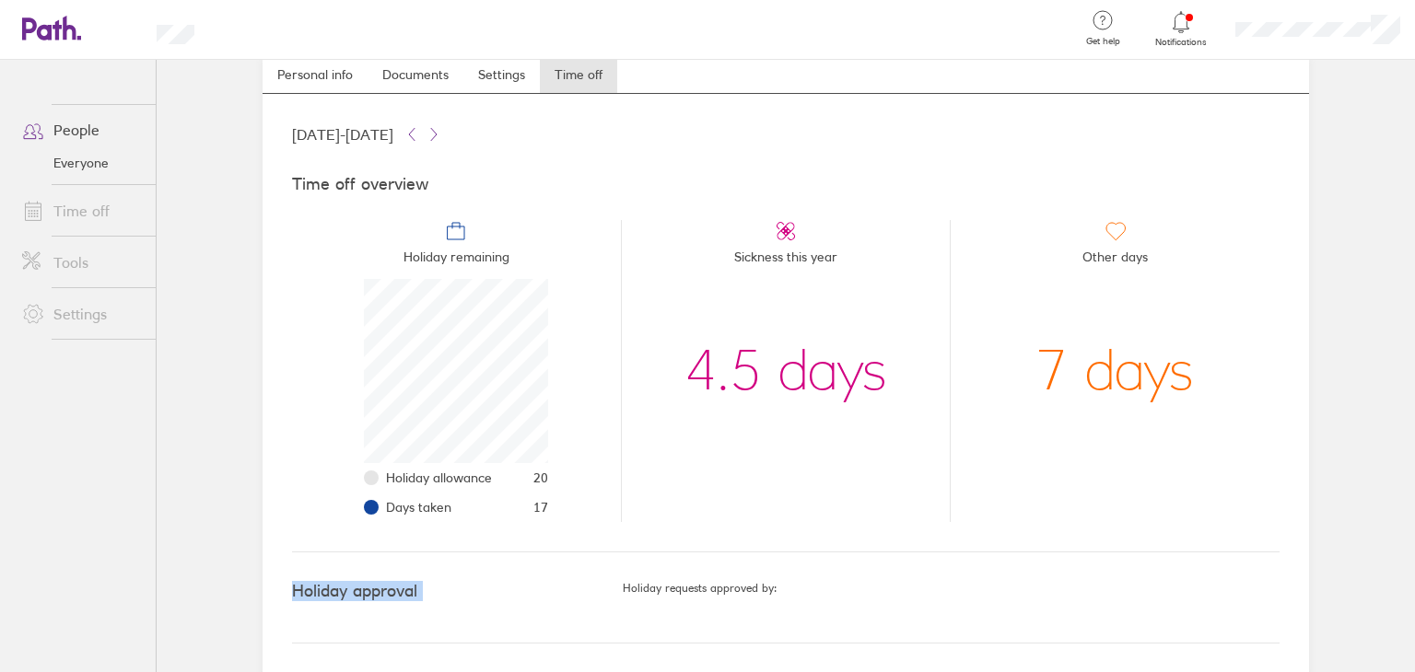
click at [466, 587] on h4 "Holiday approval" at bounding box center [457, 591] width 331 height 19
click at [347, 82] on link "Personal info" at bounding box center [314, 74] width 105 height 37
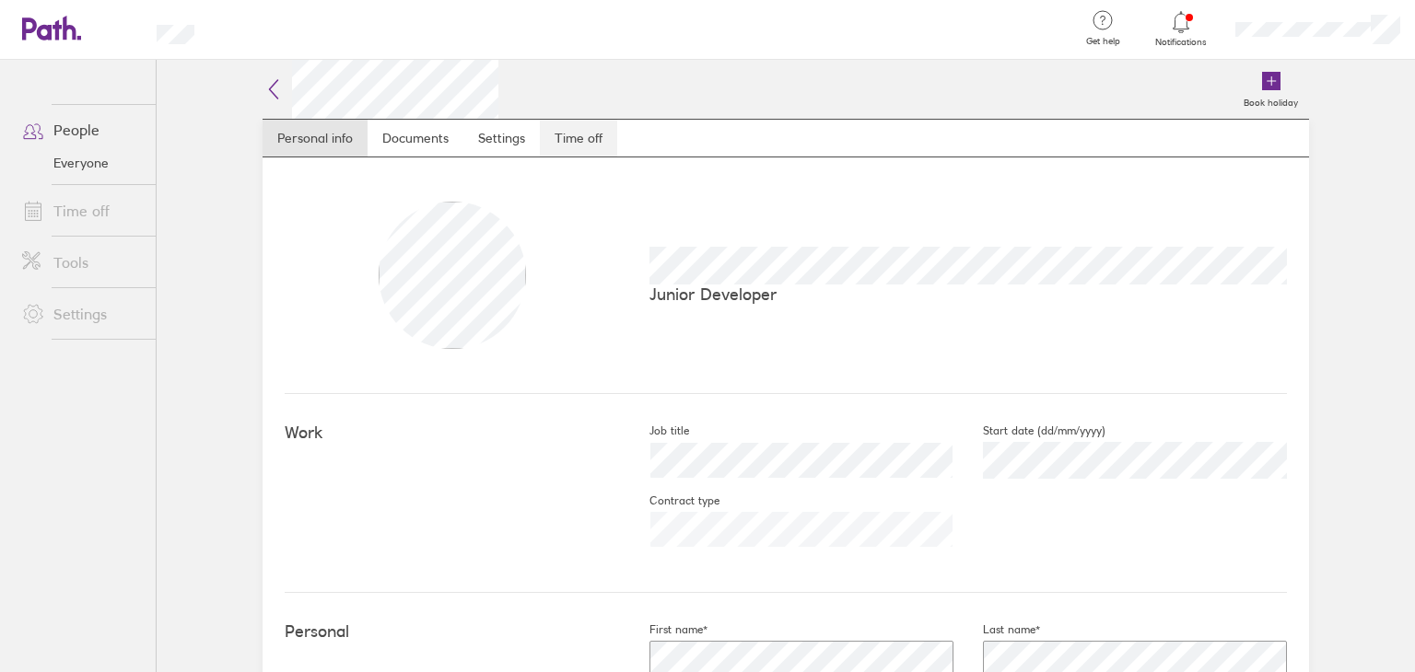
click at [578, 144] on link "Time off" at bounding box center [578, 138] width 77 height 37
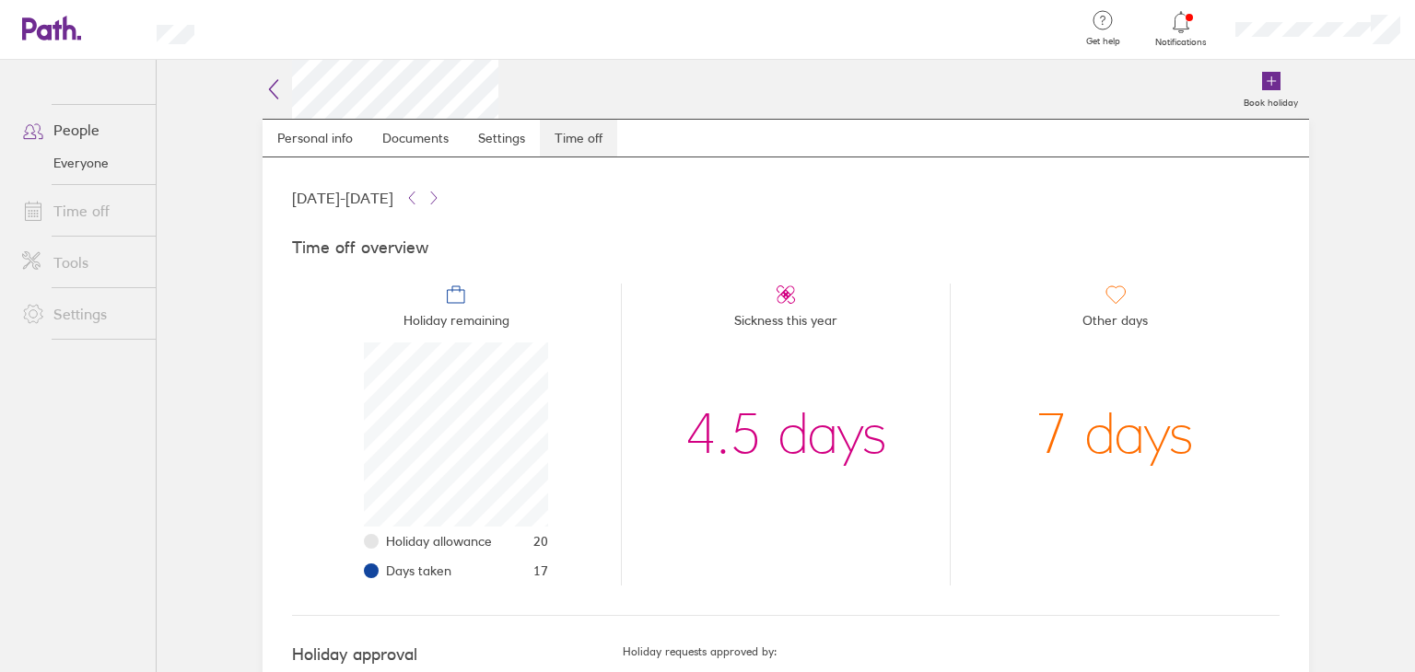
scroll to position [184, 184]
click at [1267, 101] on label "Book holiday" at bounding box center [1270, 100] width 76 height 17
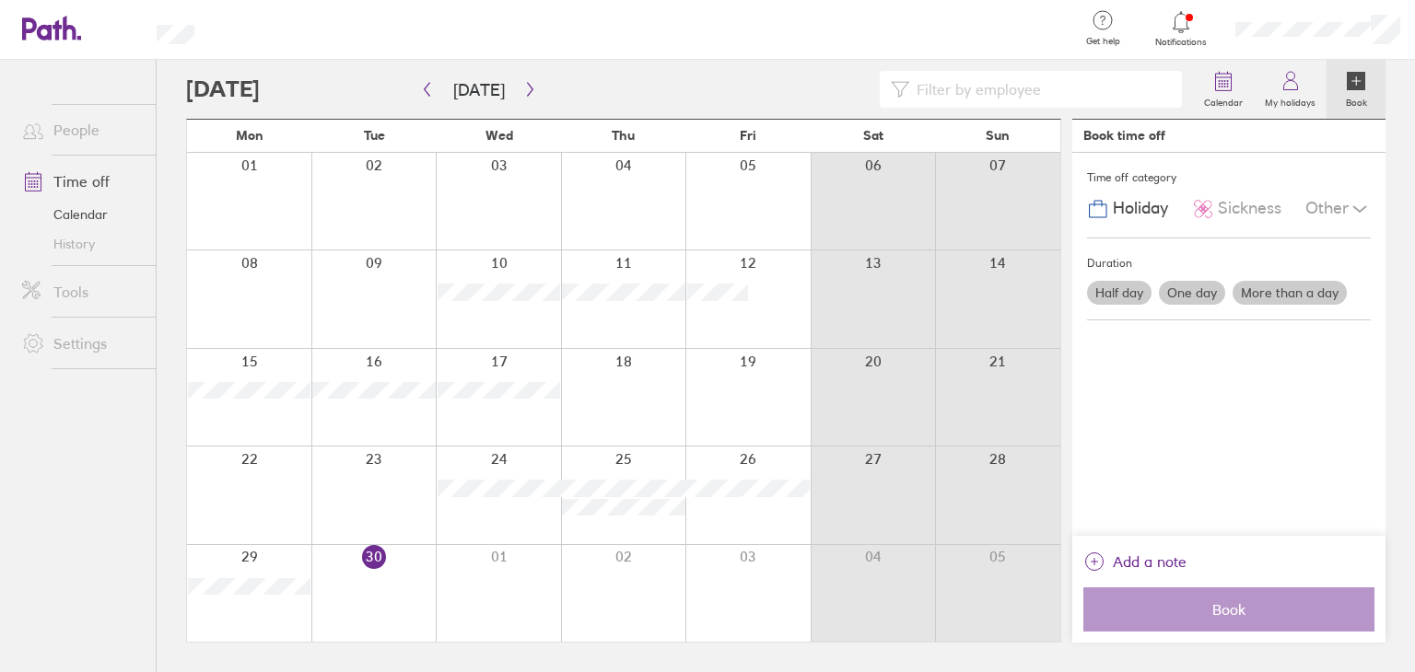
click at [1400, 130] on div "Calendar My holidays Book [DATE] [DATE] Mon Tue Wed Thu Fri Sat Sun 01 02 03 04…" at bounding box center [786, 366] width 1258 height 612
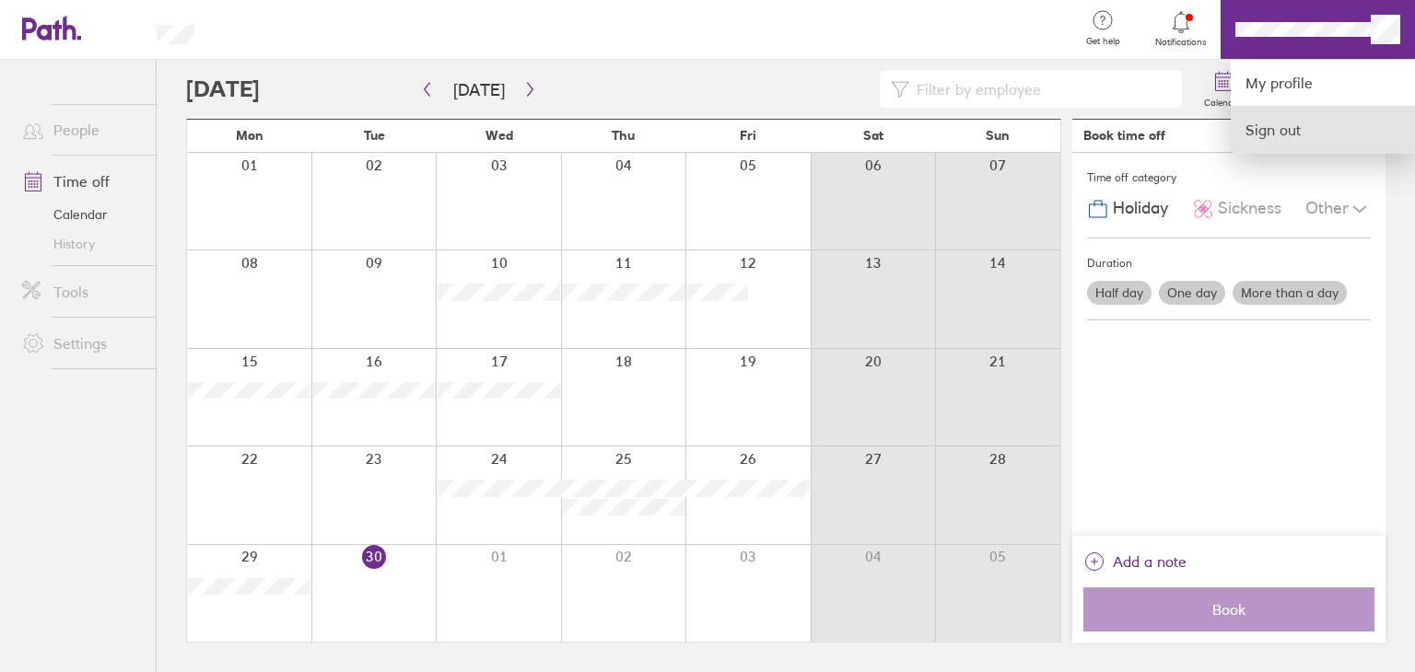
click at [1347, 143] on link "Sign out" at bounding box center [1322, 130] width 184 height 46
